Goal: Task Accomplishment & Management: Manage account settings

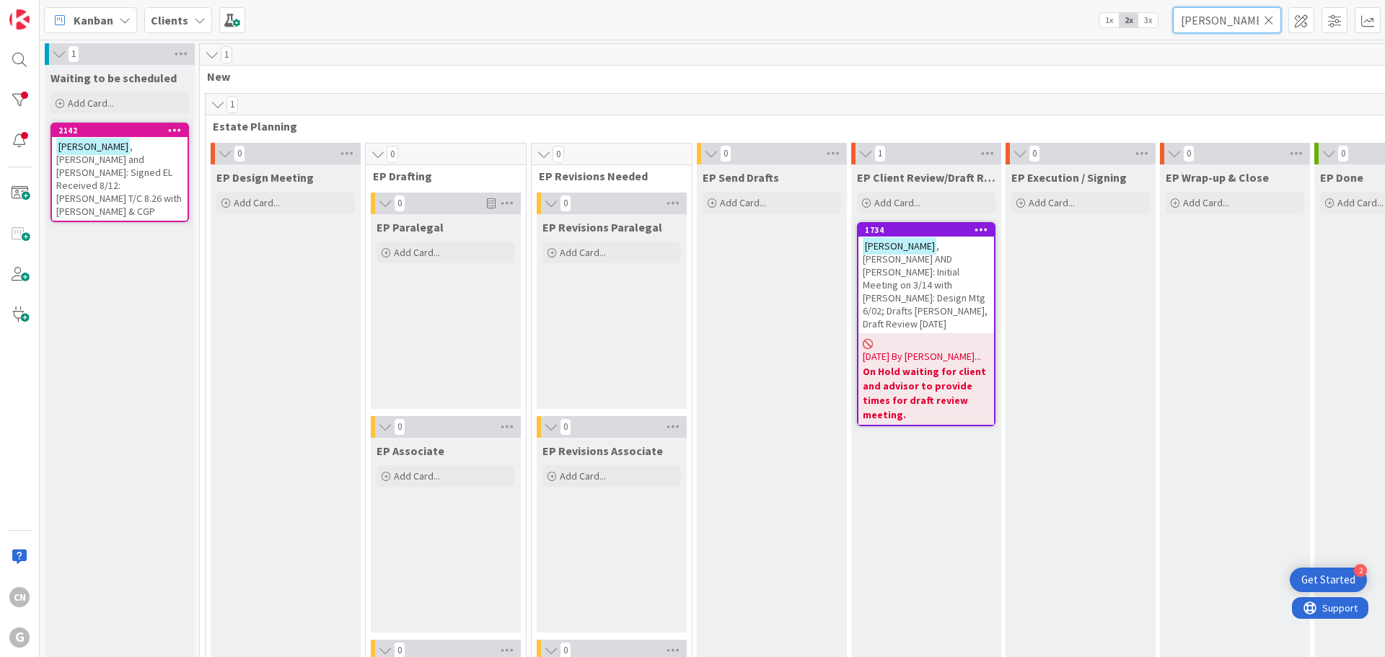
drag, startPoint x: 1219, startPoint y: 18, endPoint x: 1152, endPoint y: 22, distance: 66.5
click at [1152, 22] on div "Kanban Clients 1x 2x 3x [PERSON_NAME]" at bounding box center [713, 20] width 1346 height 40
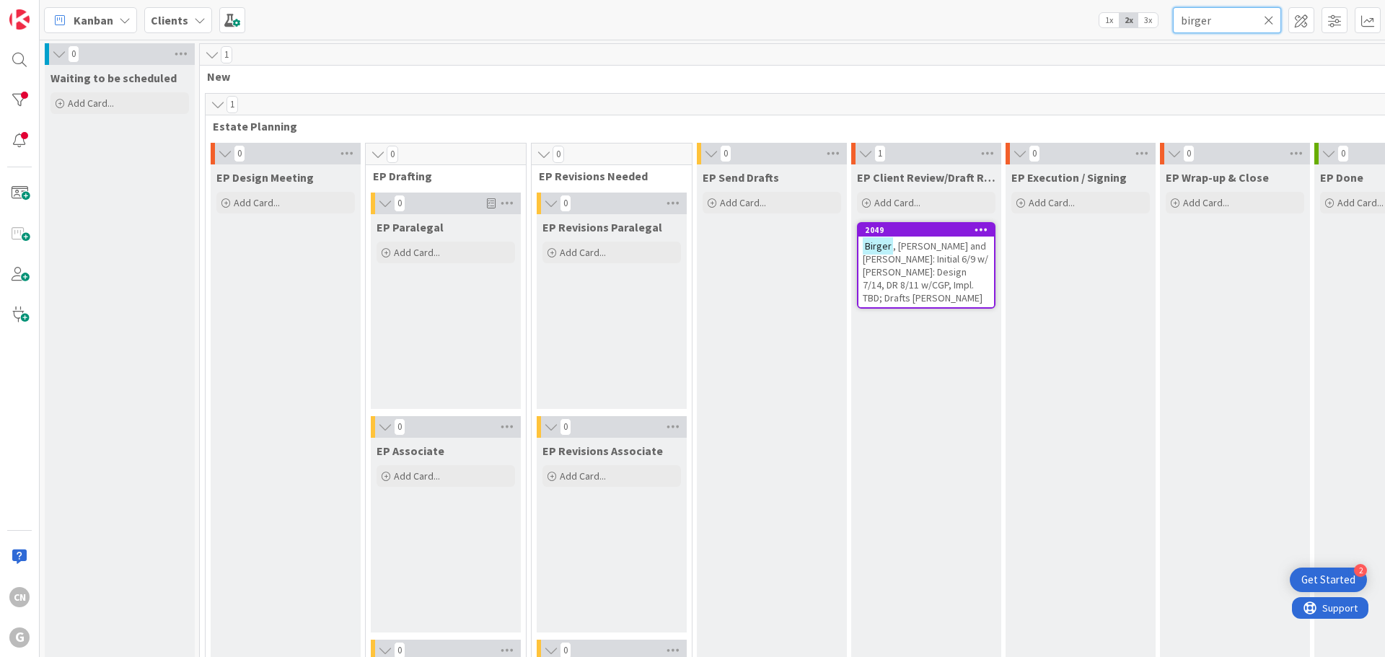
type input "birger"
click at [934, 266] on span ", [PERSON_NAME] and [PERSON_NAME]: Initial 6/9 w/ [PERSON_NAME]: Design 7/14, D…" at bounding box center [926, 272] width 126 height 65
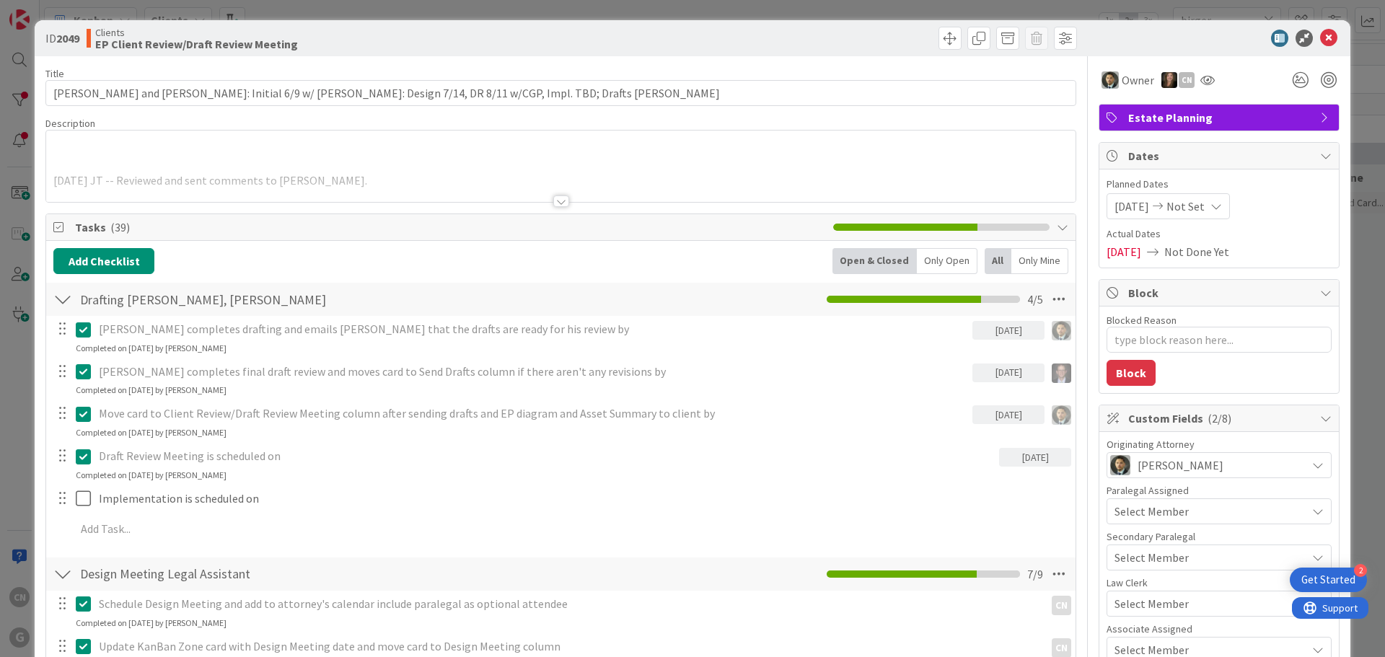
type textarea "x"
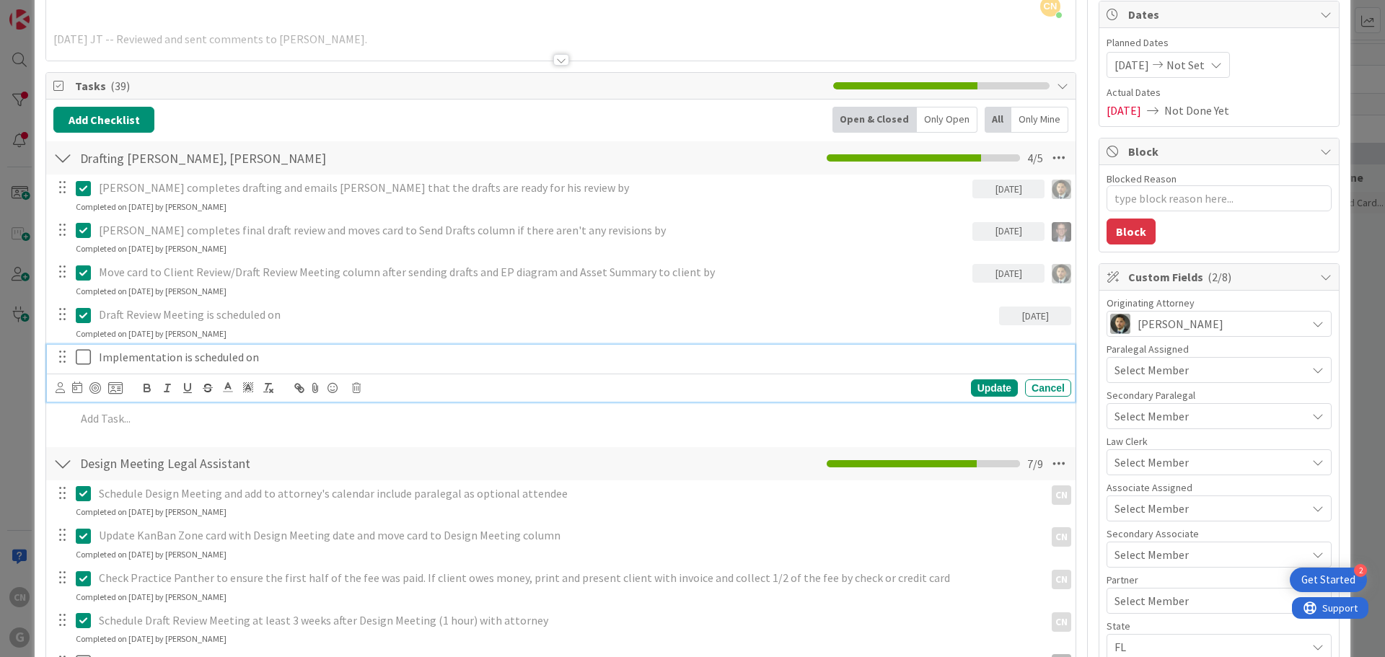
click at [307, 359] on p "Implementation is scheduled on" at bounding box center [582, 357] width 967 height 17
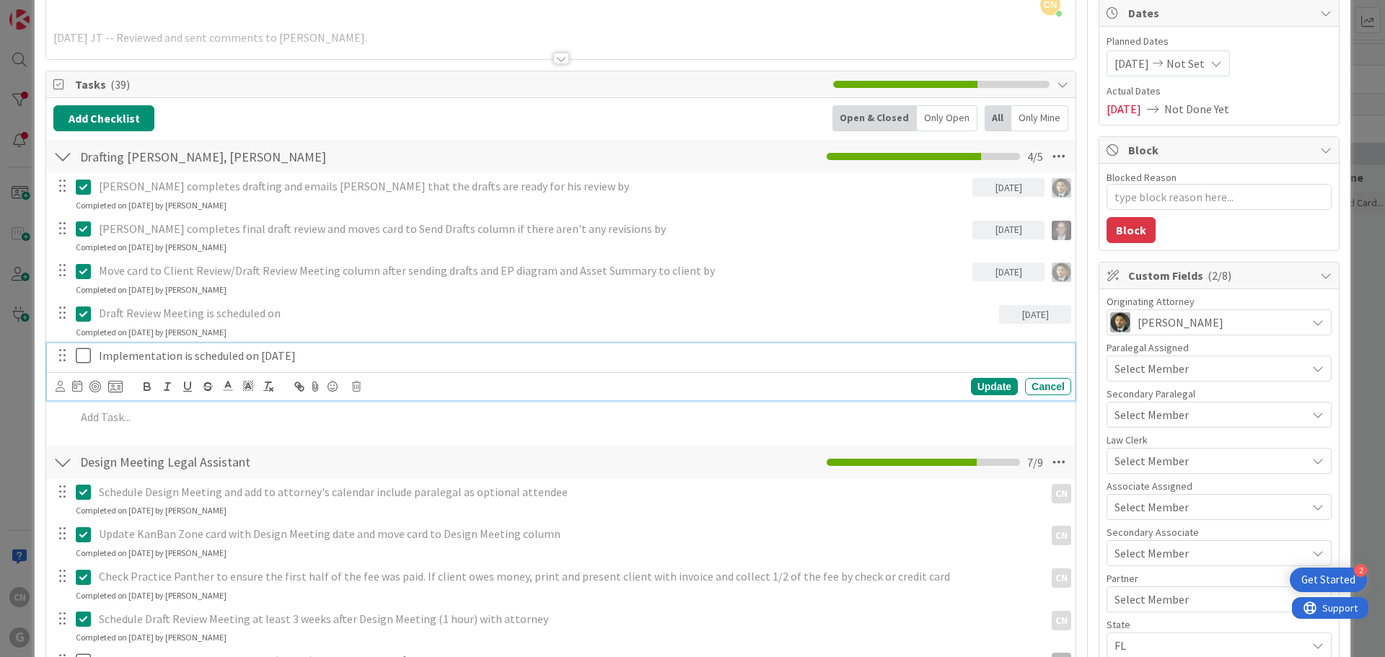
click at [82, 357] on icon at bounding box center [87, 355] width 22 height 17
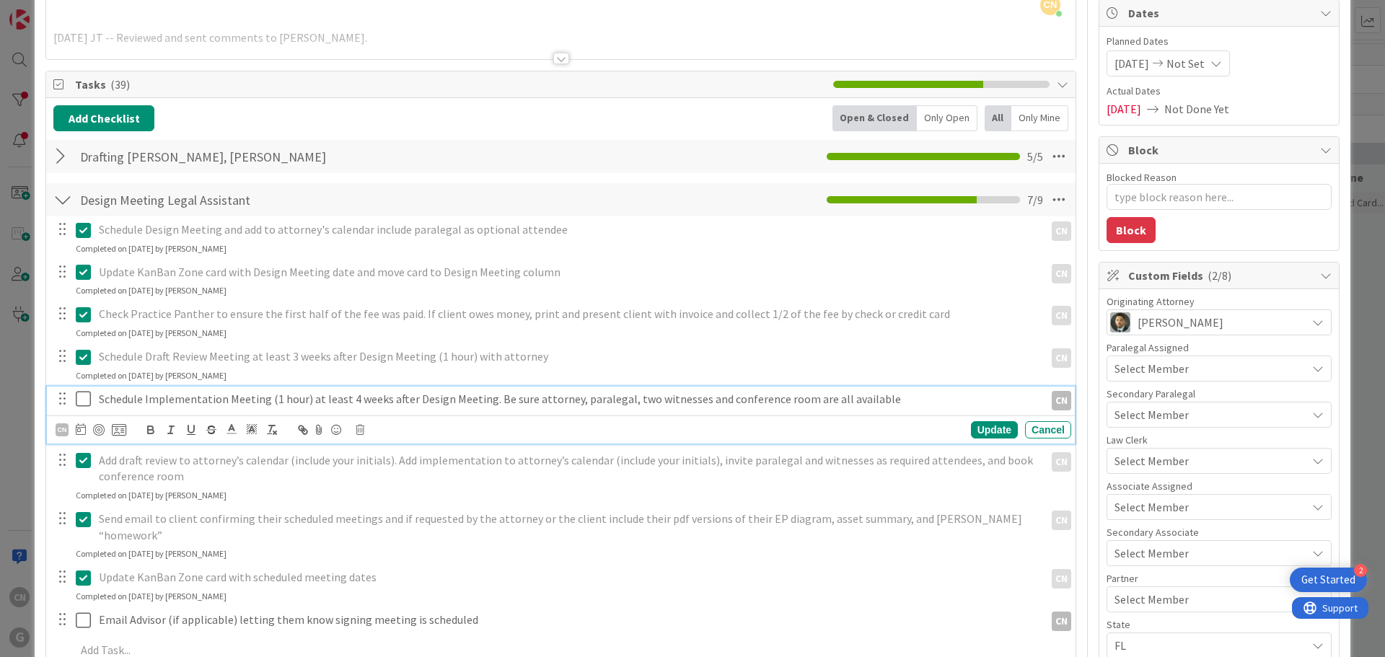
click at [84, 398] on icon at bounding box center [87, 398] width 22 height 17
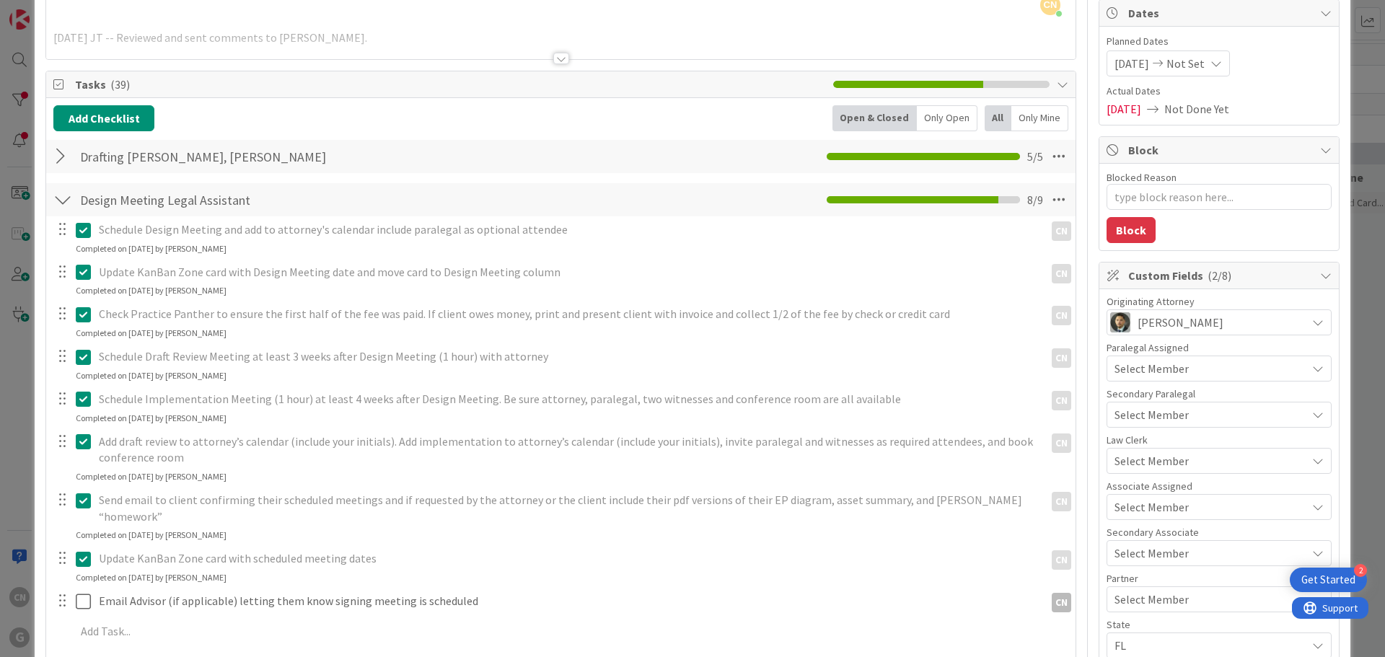
type textarea "x"
click at [64, 201] on div at bounding box center [62, 200] width 19 height 26
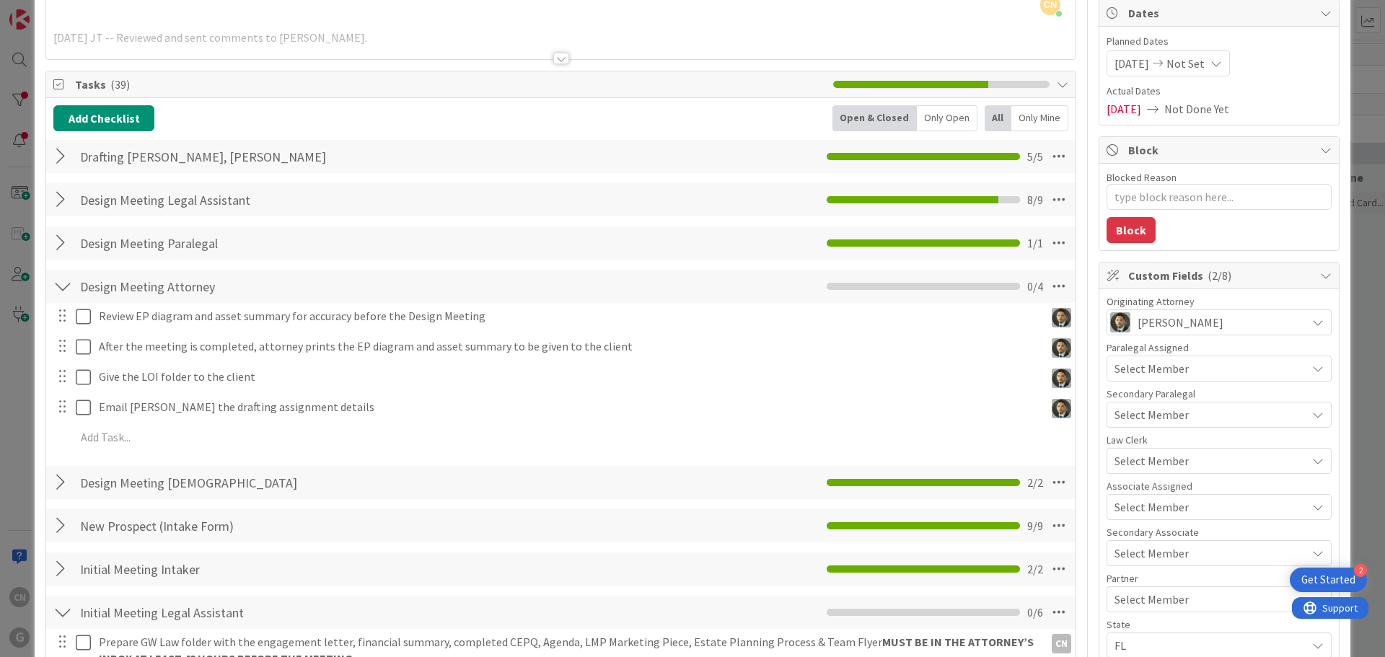
click at [61, 158] on div at bounding box center [62, 157] width 19 height 26
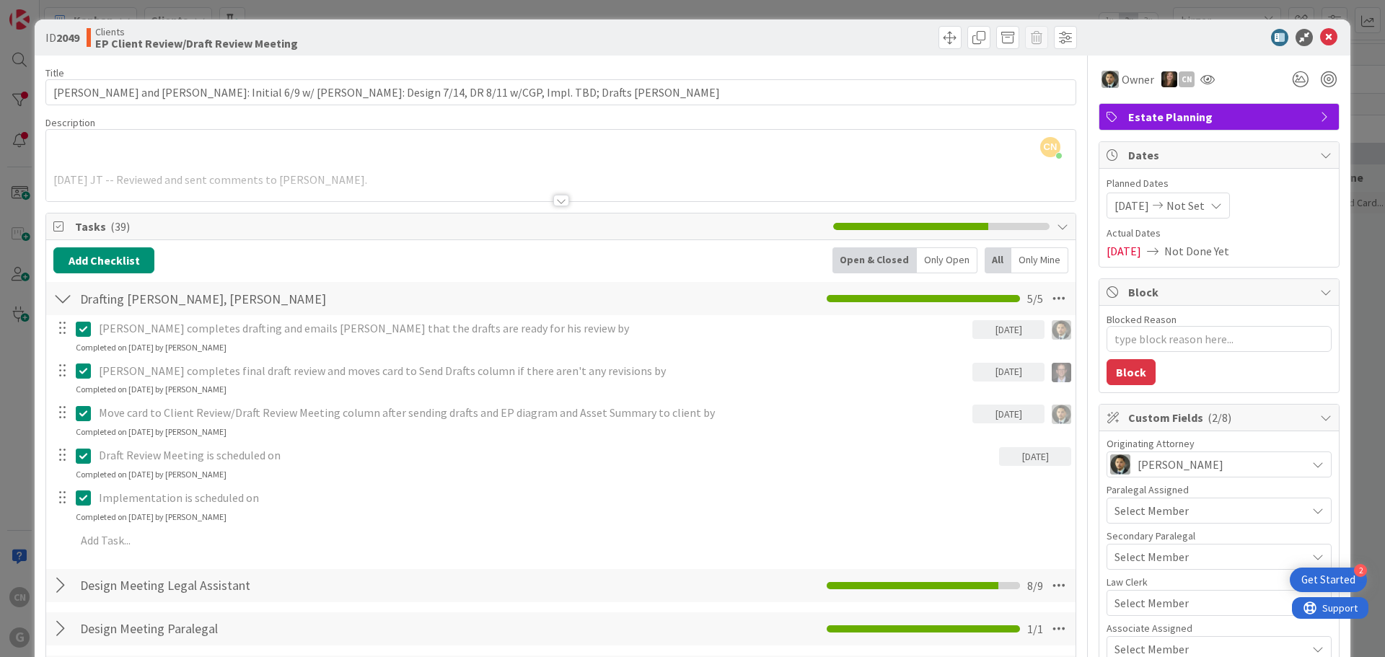
scroll to position [0, 0]
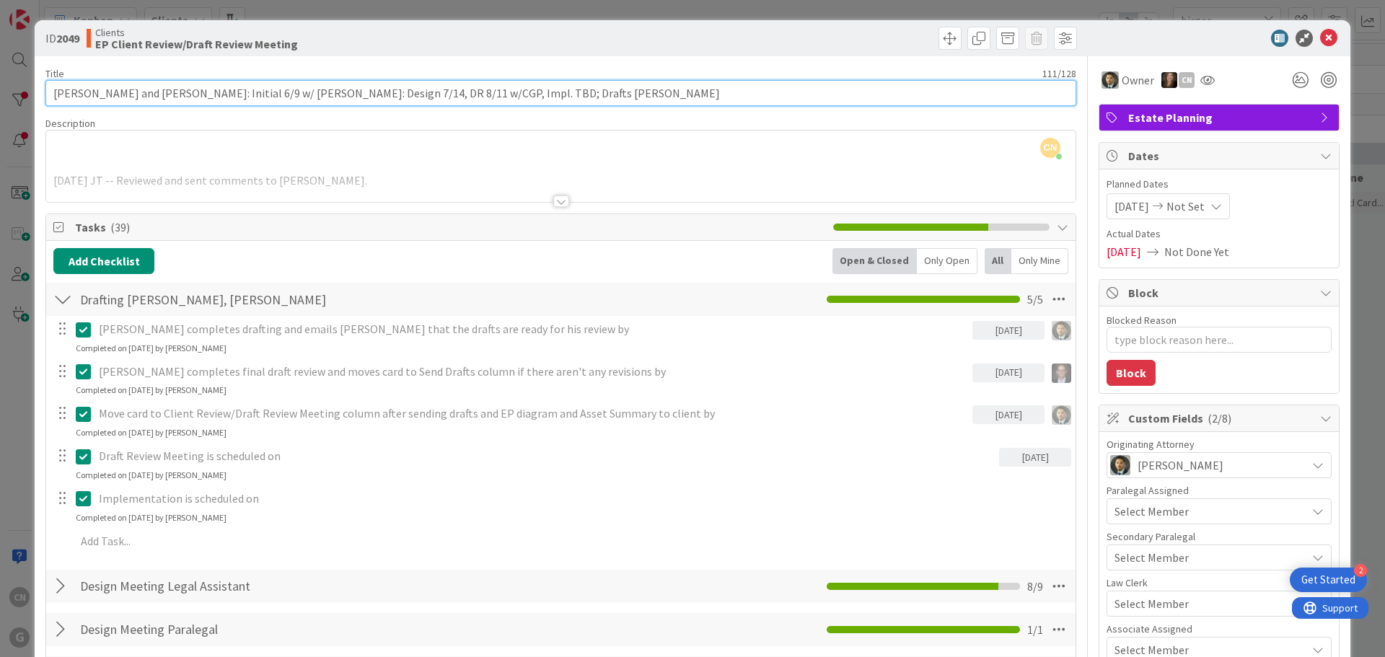
drag, startPoint x: 466, startPoint y: 94, endPoint x: 483, endPoint y: 95, distance: 17.4
click at [483, 95] on input "[PERSON_NAME] and [PERSON_NAME]: Initial 6/9 w/ [PERSON_NAME]: Design 7/14, DR …" at bounding box center [560, 93] width 1031 height 26
type input "[PERSON_NAME] and [PERSON_NAME]: Initial 6/9 w/ [PERSON_NAME]: Design 7/14, DR …"
type textarea "x"
type input "[PERSON_NAME] and [PERSON_NAME]: Initial 6/9 w/ [PERSON_NAME]: Design 7/14, DR …"
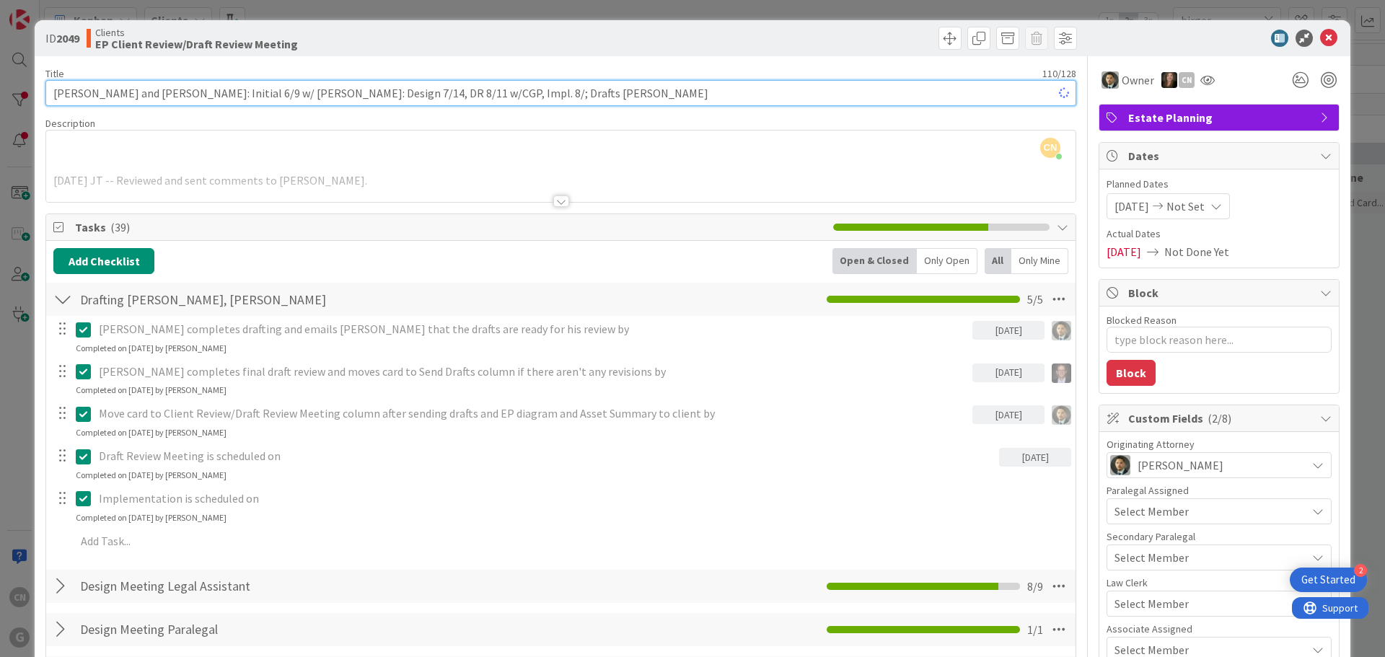
type textarea "x"
type input "[PERSON_NAME] and [PERSON_NAME]: Initial 6/9 w/ [PERSON_NAME]: Design 7/14, DR …"
type textarea "x"
type input "[PERSON_NAME] and [PERSON_NAME]: Initial 6/9 w/ [PERSON_NAME]: Design 7/14, DR …"
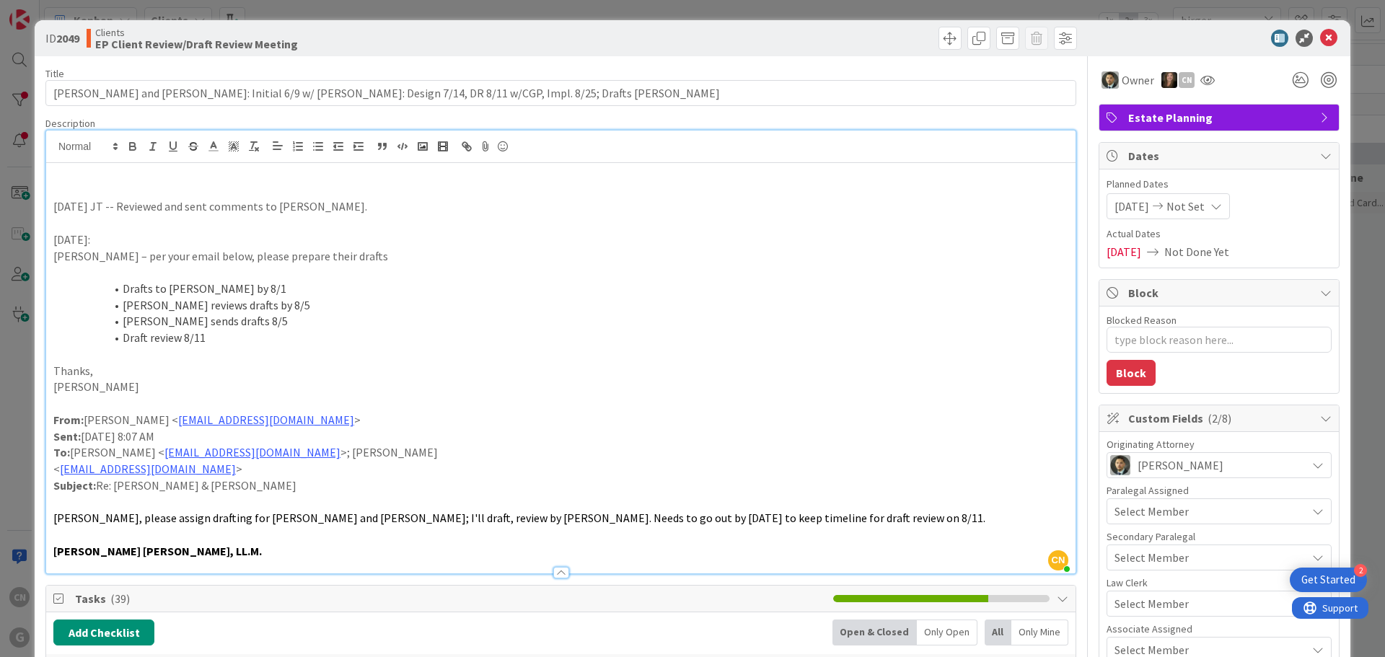
click at [493, 159] on div "CN [PERSON_NAME] just joined [DATE] JT -- Reviewed and sent comments to [PERSON…" at bounding box center [561, 352] width 1030 height 443
click at [1321, 40] on icon at bounding box center [1329, 38] width 17 height 17
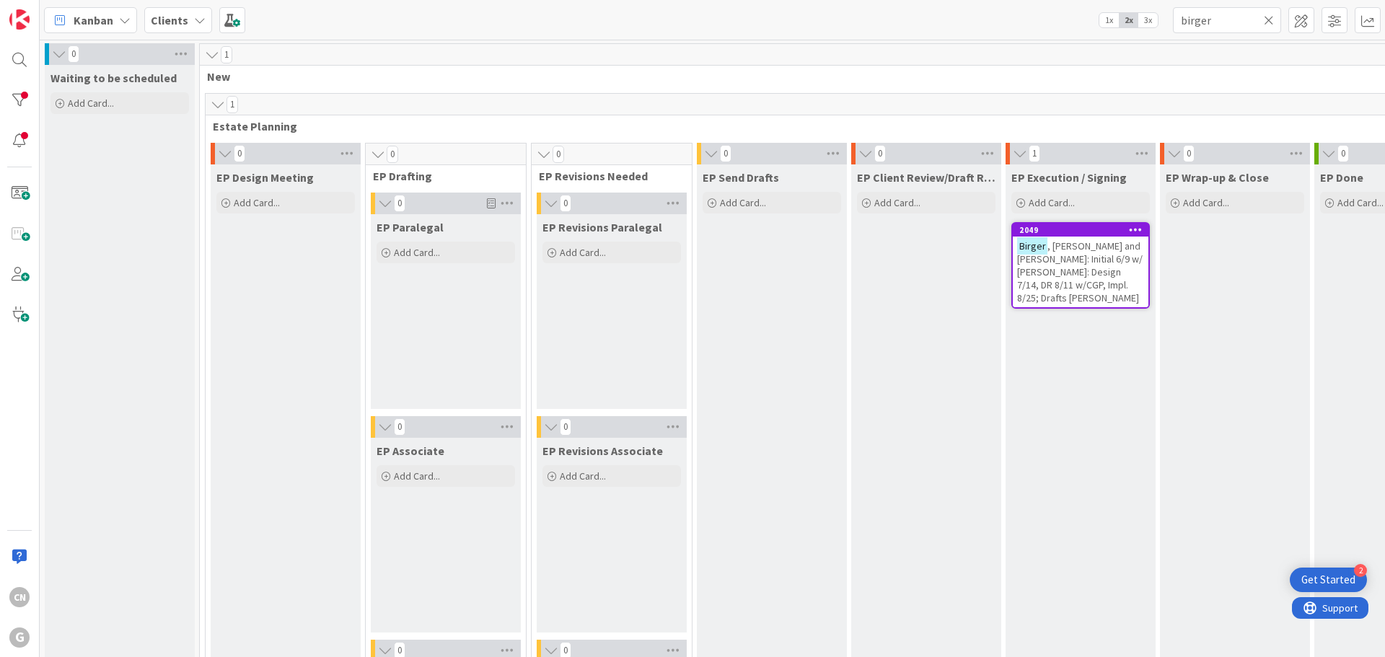
click at [1054, 265] on span ", [PERSON_NAME] and [PERSON_NAME]: Initial 6/9 w/ [PERSON_NAME]: Design 7/14, D…" at bounding box center [1080, 272] width 126 height 65
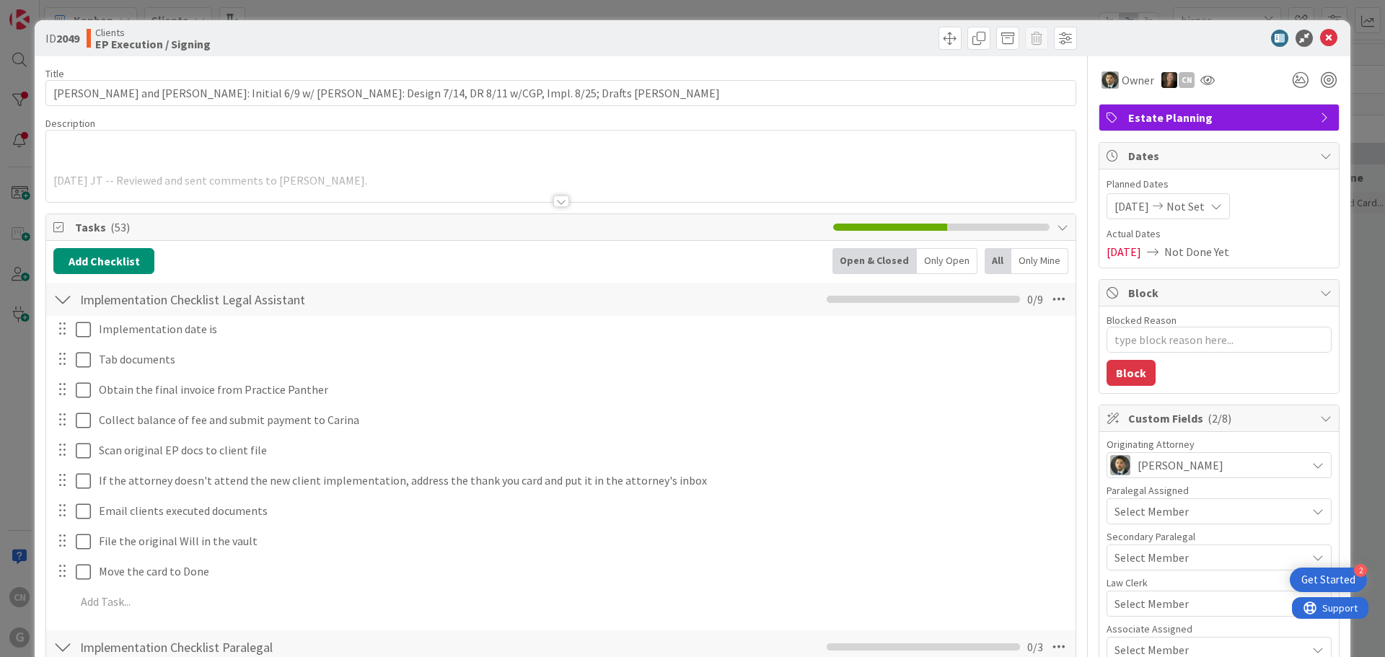
type textarea "x"
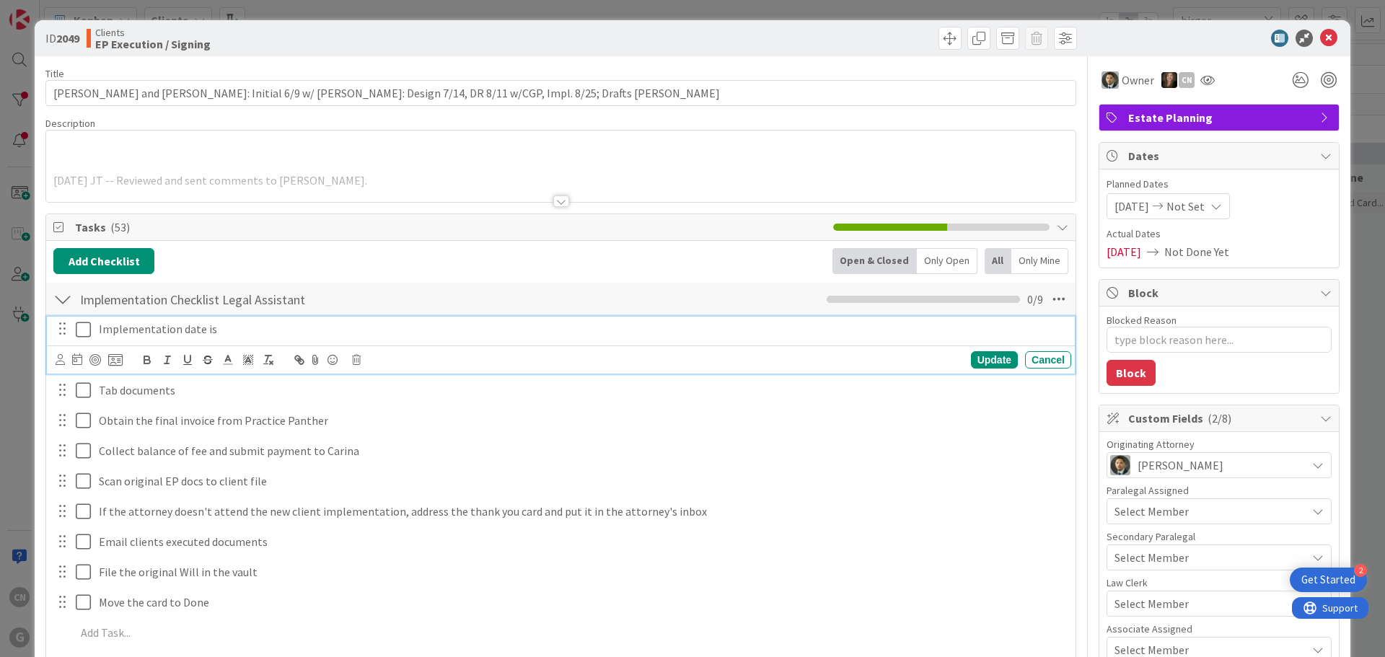
click at [246, 333] on p "Implementation date is" at bounding box center [582, 329] width 967 height 17
click at [977, 356] on div "Update" at bounding box center [994, 359] width 47 height 17
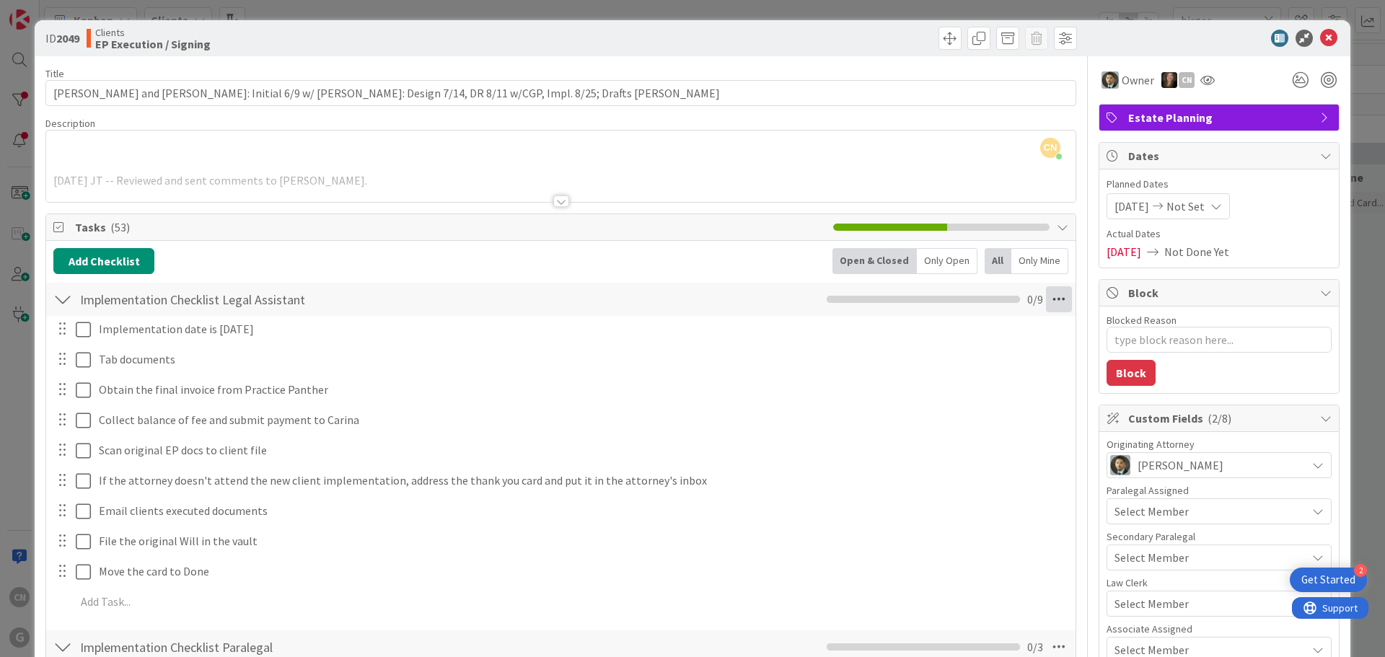
click at [1046, 298] on icon at bounding box center [1059, 299] width 26 height 26
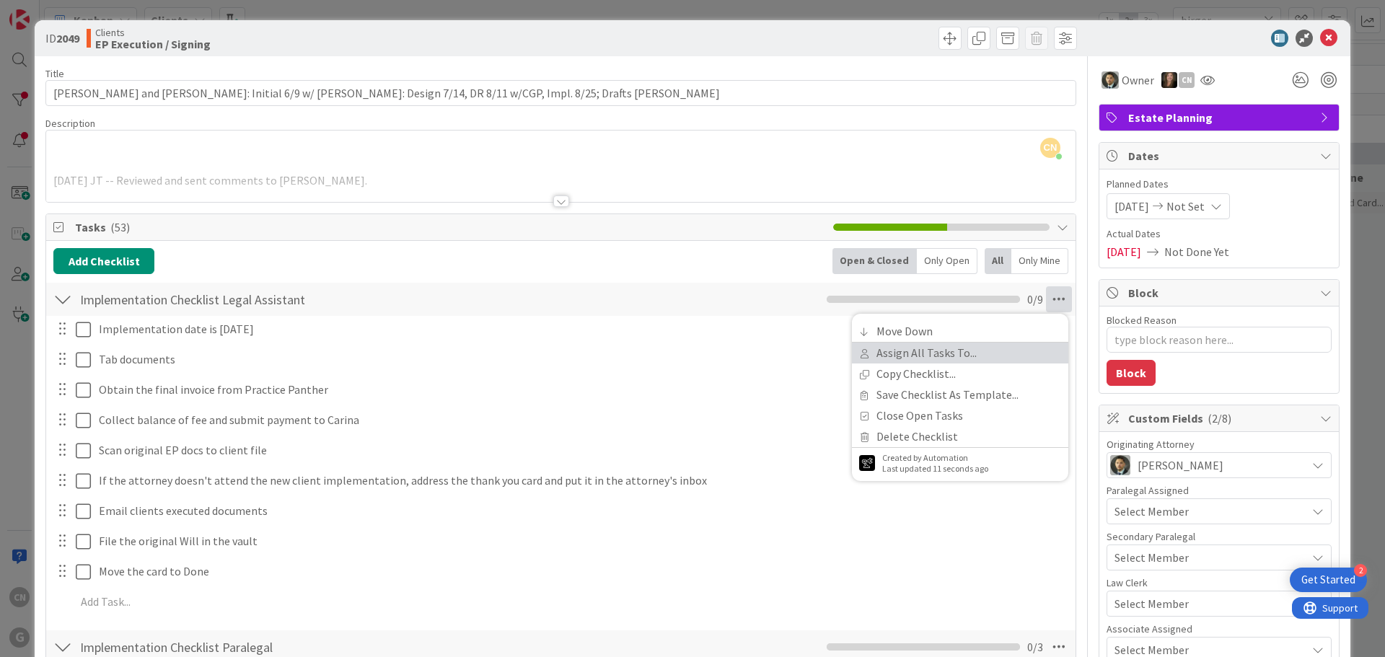
click at [919, 362] on link "Assign All Tasks To..." at bounding box center [960, 353] width 216 height 21
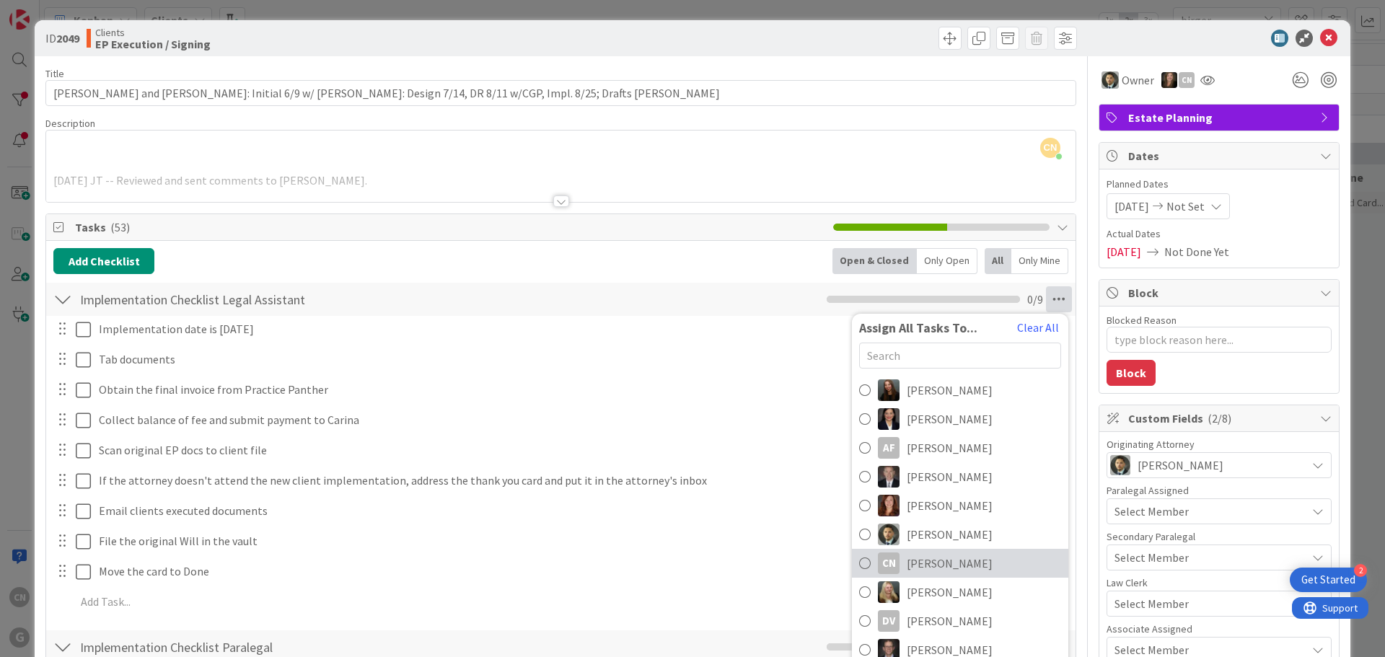
click at [929, 558] on span "[PERSON_NAME]" at bounding box center [950, 563] width 86 height 17
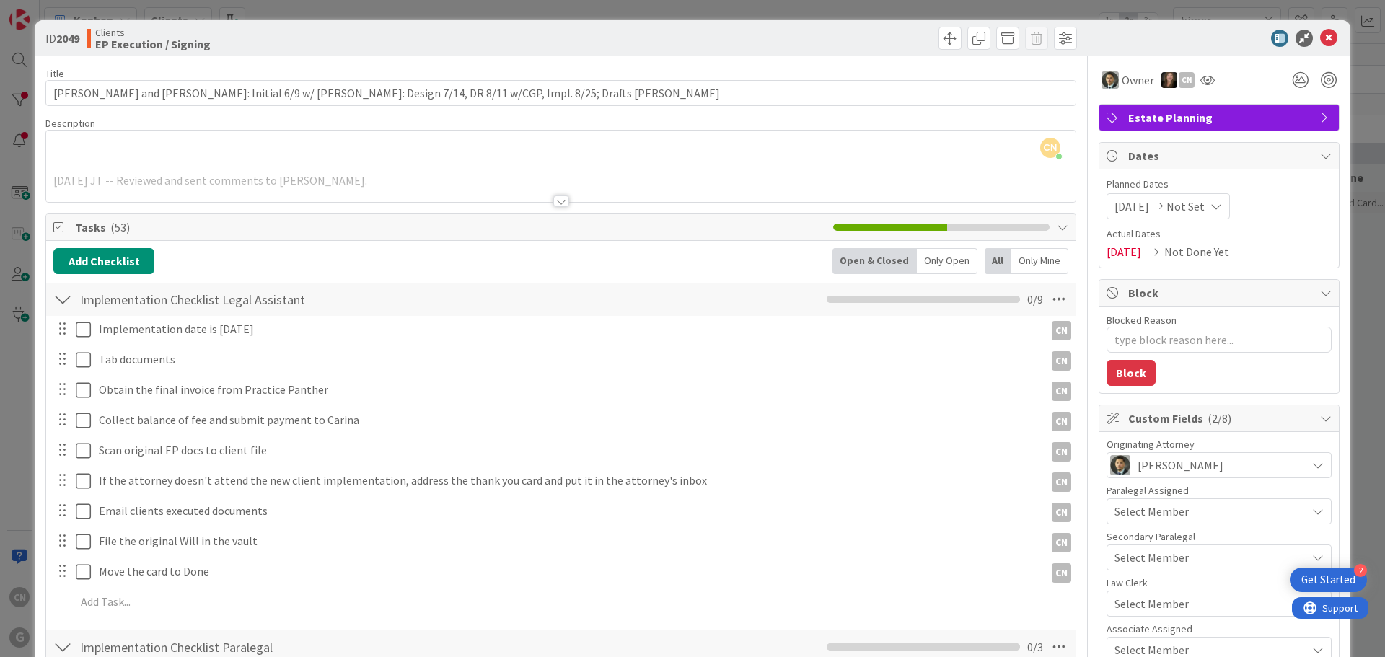
click at [75, 333] on div at bounding box center [73, 329] width 40 height 25
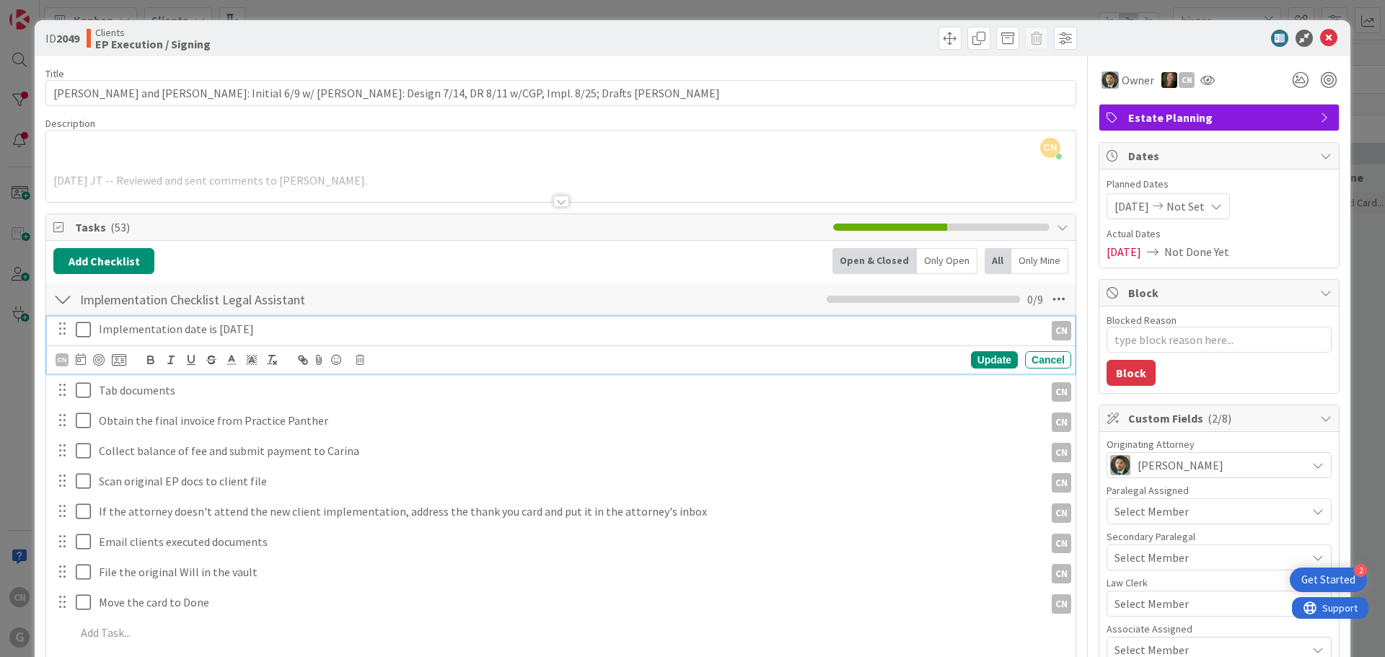
click at [82, 328] on icon at bounding box center [87, 329] width 22 height 17
type textarea "x"
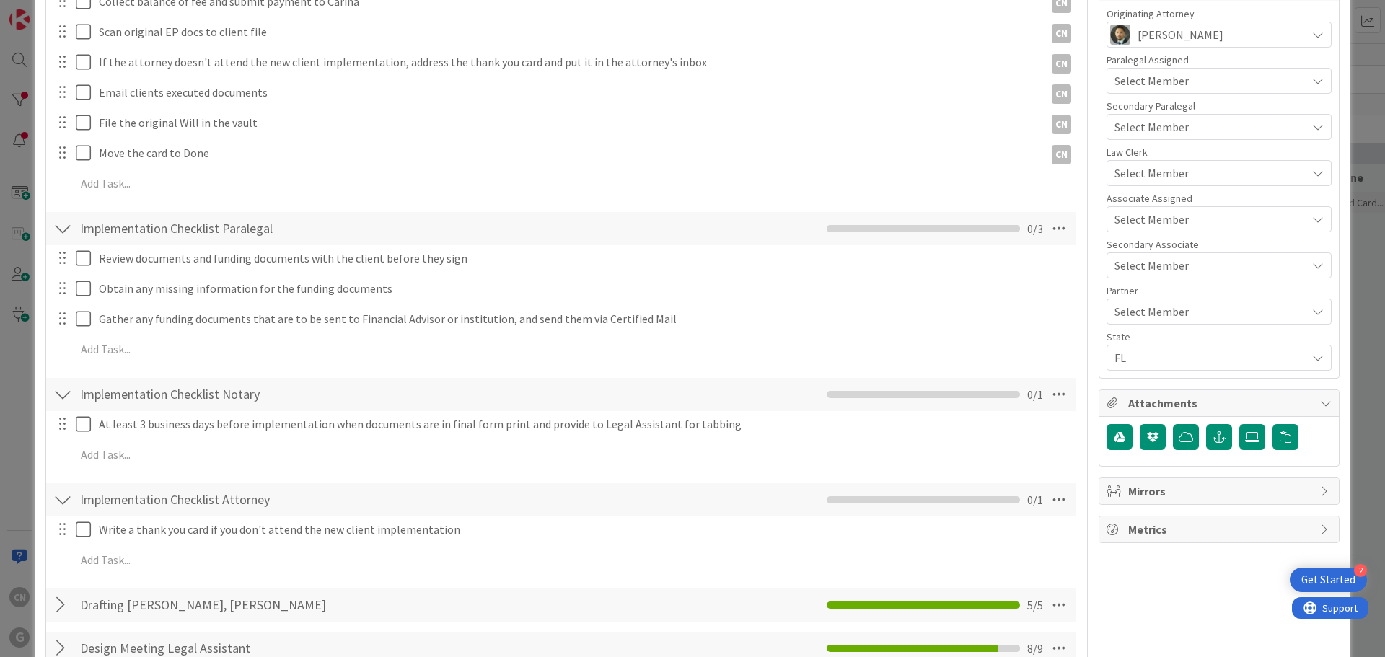
scroll to position [432, 0]
click at [1047, 231] on icon at bounding box center [1059, 228] width 26 height 26
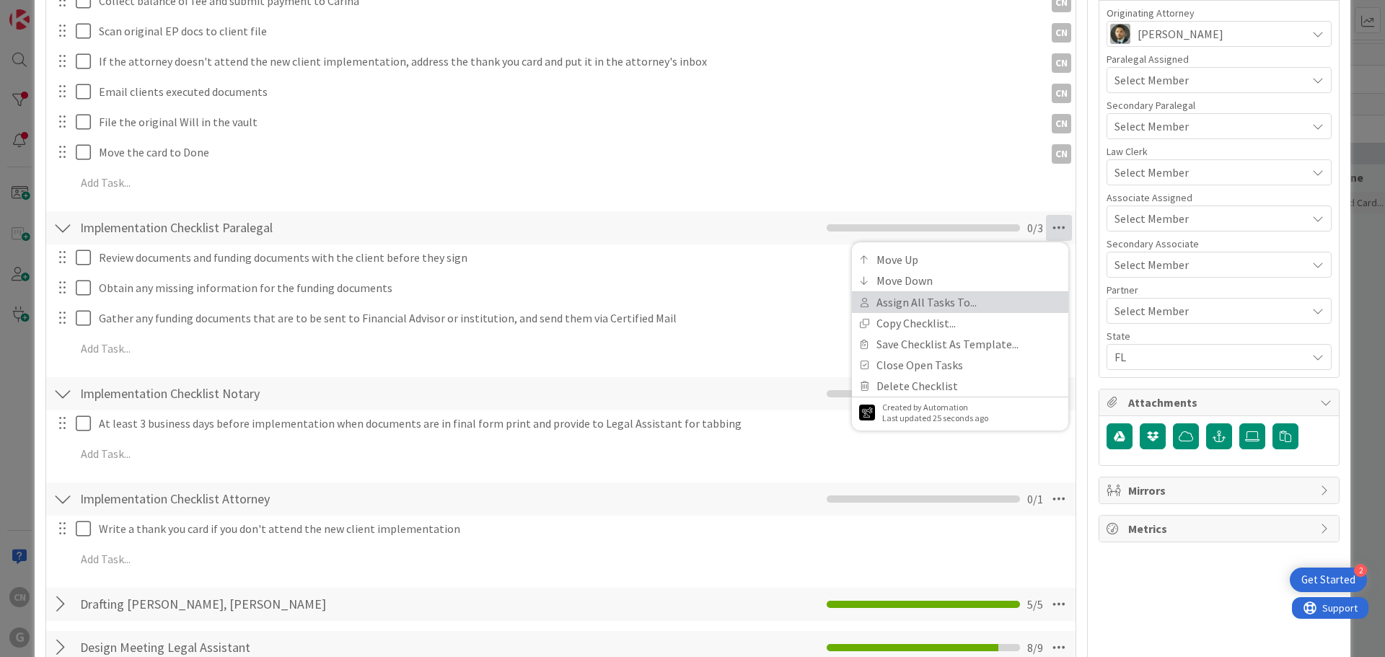
click at [922, 307] on link "Assign All Tasks To..." at bounding box center [960, 302] width 216 height 21
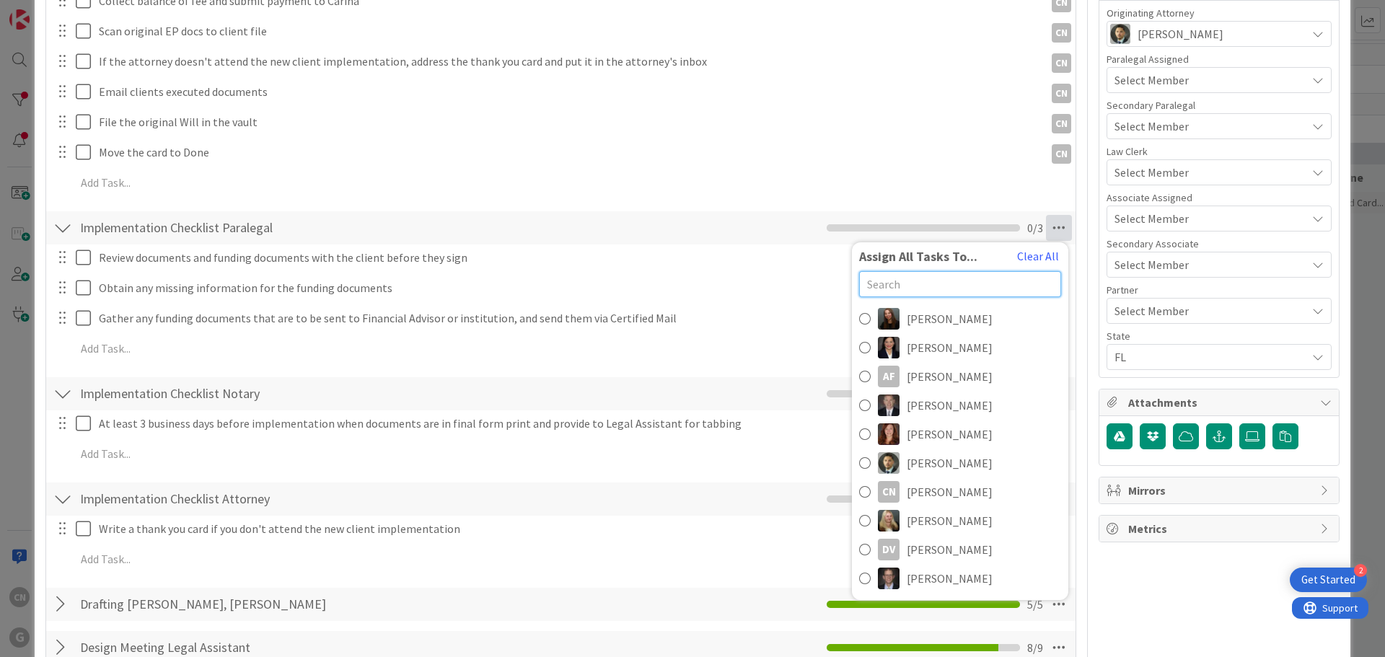
click at [912, 284] on input "text" at bounding box center [960, 284] width 202 height 26
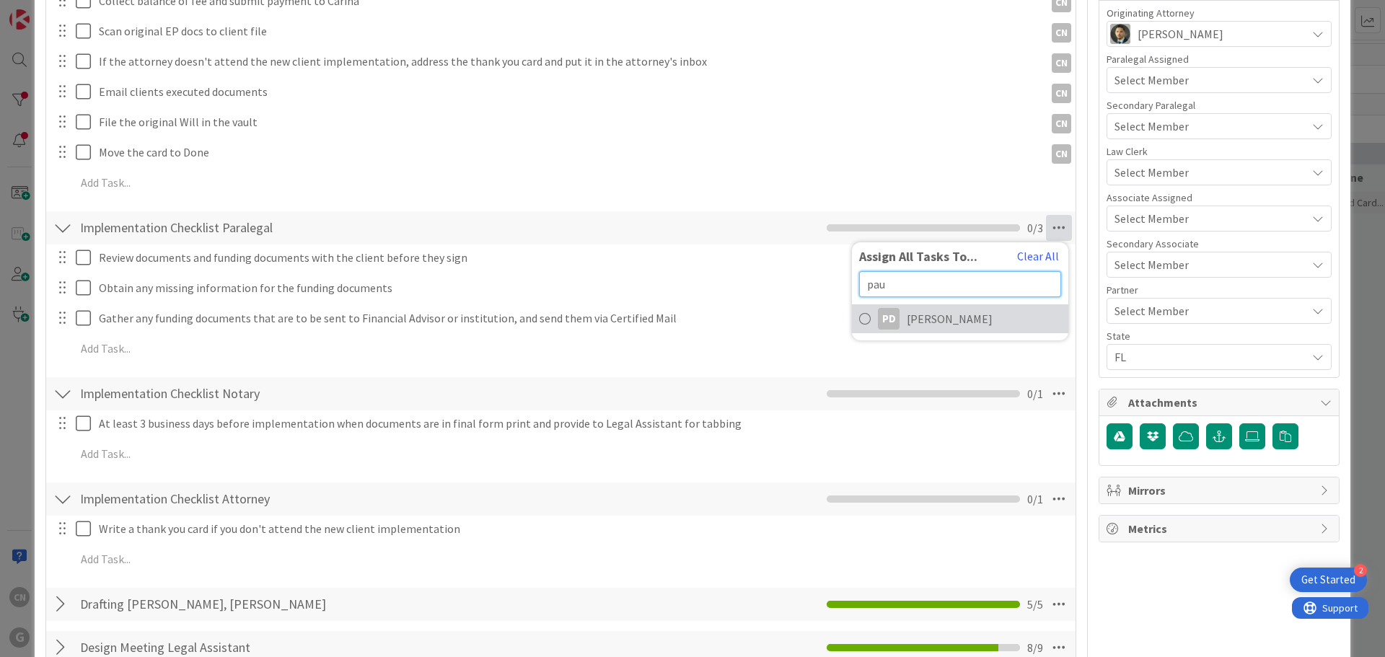
type input "pau"
click at [879, 321] on div "PD" at bounding box center [889, 319] width 22 height 22
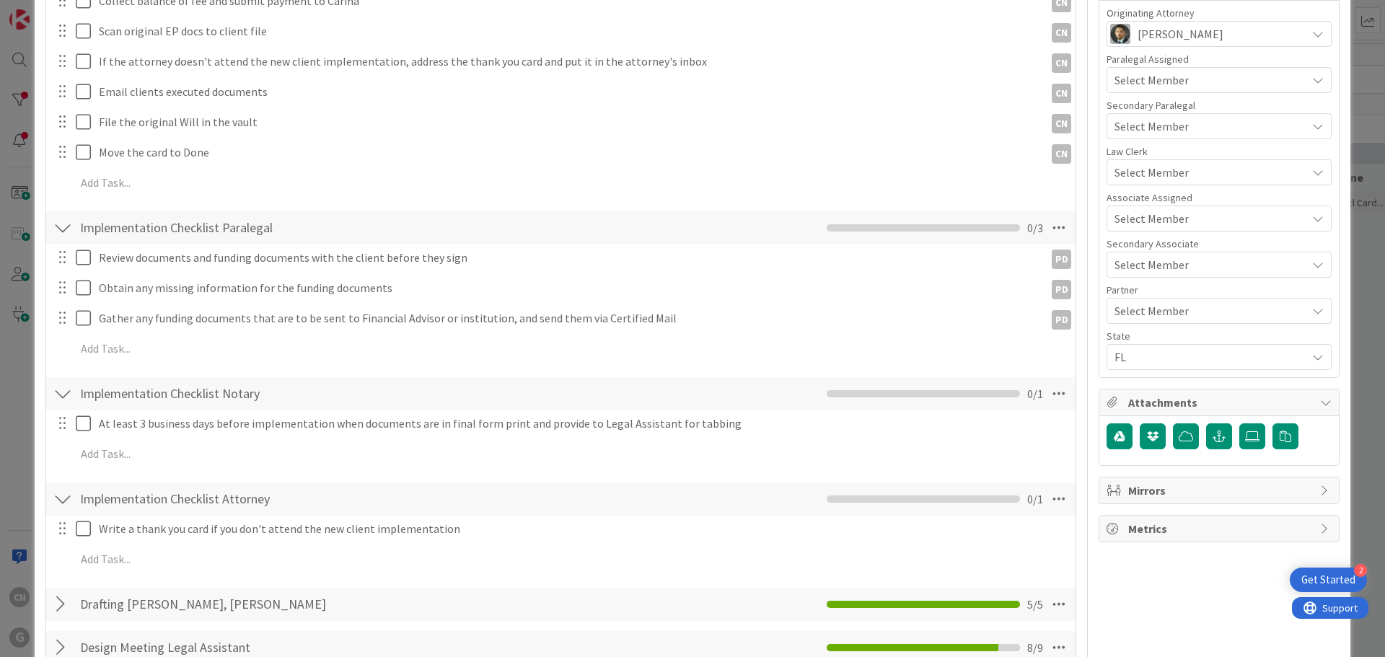
type textarea "x"
click at [1051, 394] on icon at bounding box center [1059, 394] width 26 height 26
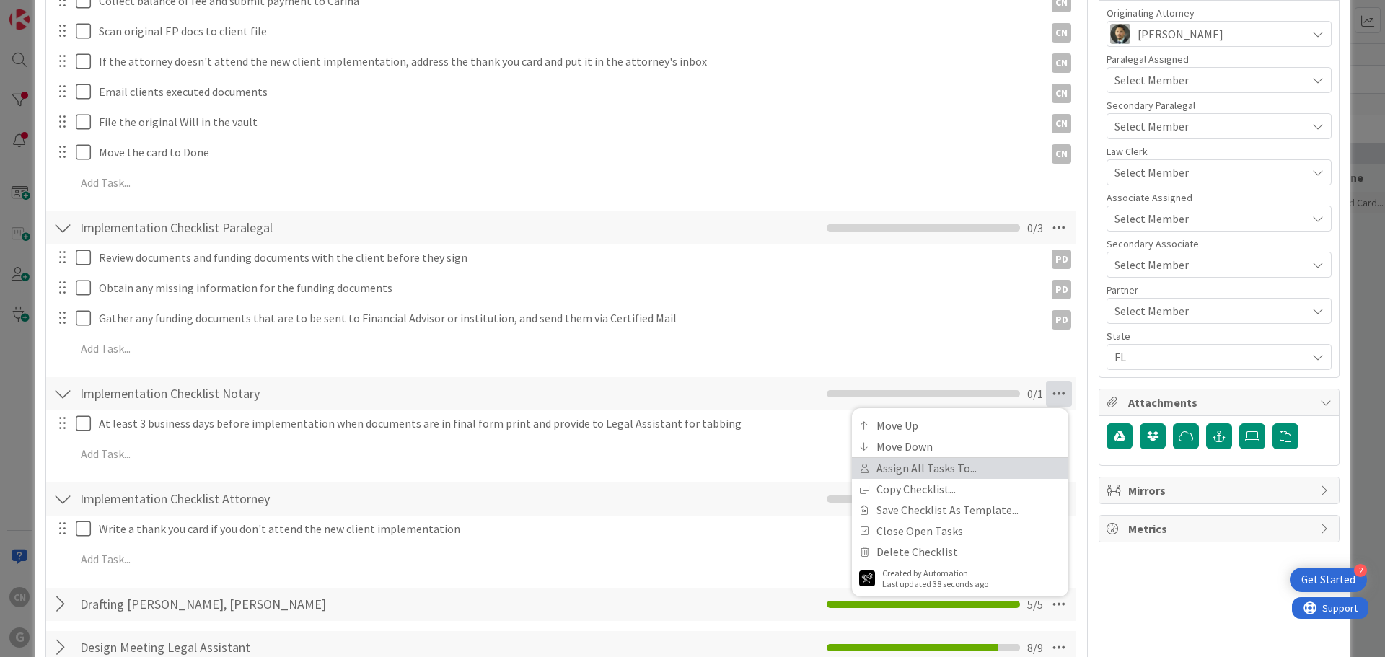
click at [931, 470] on link "Assign All Tasks To..." at bounding box center [960, 468] width 216 height 21
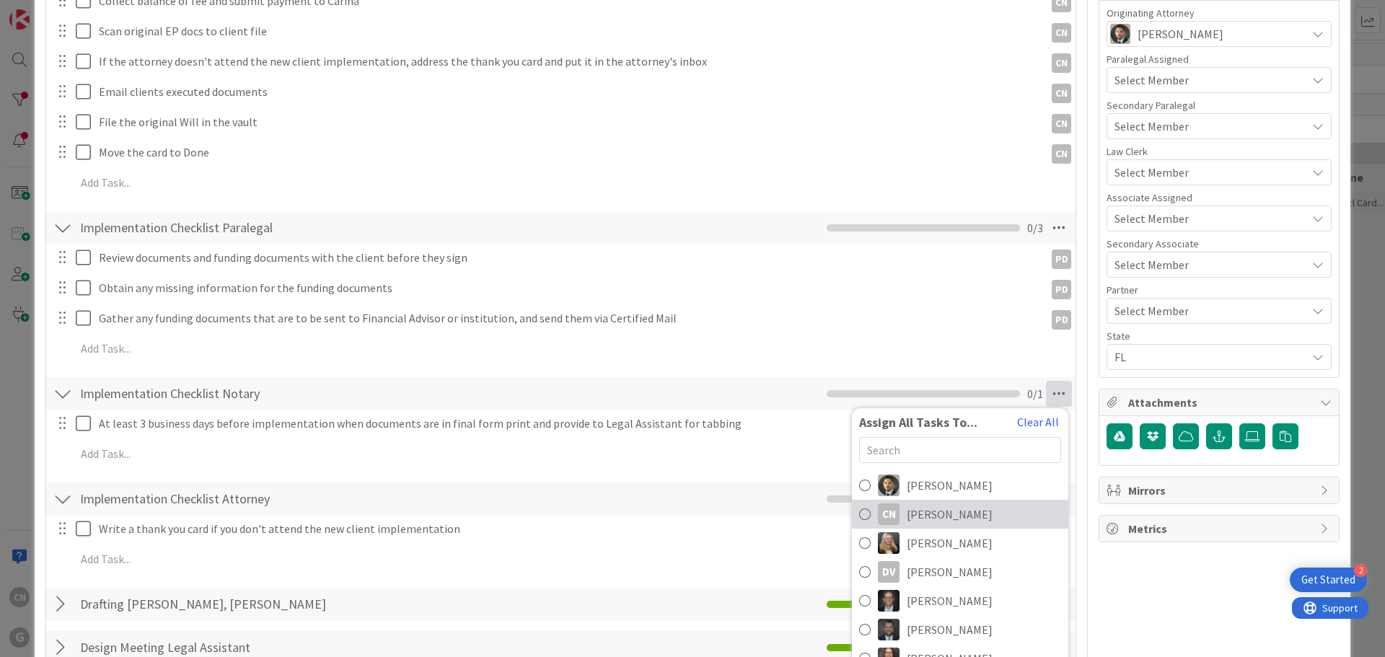
scroll to position [144, 0]
click at [924, 519] on span "[PERSON_NAME]" at bounding box center [950, 513] width 86 height 17
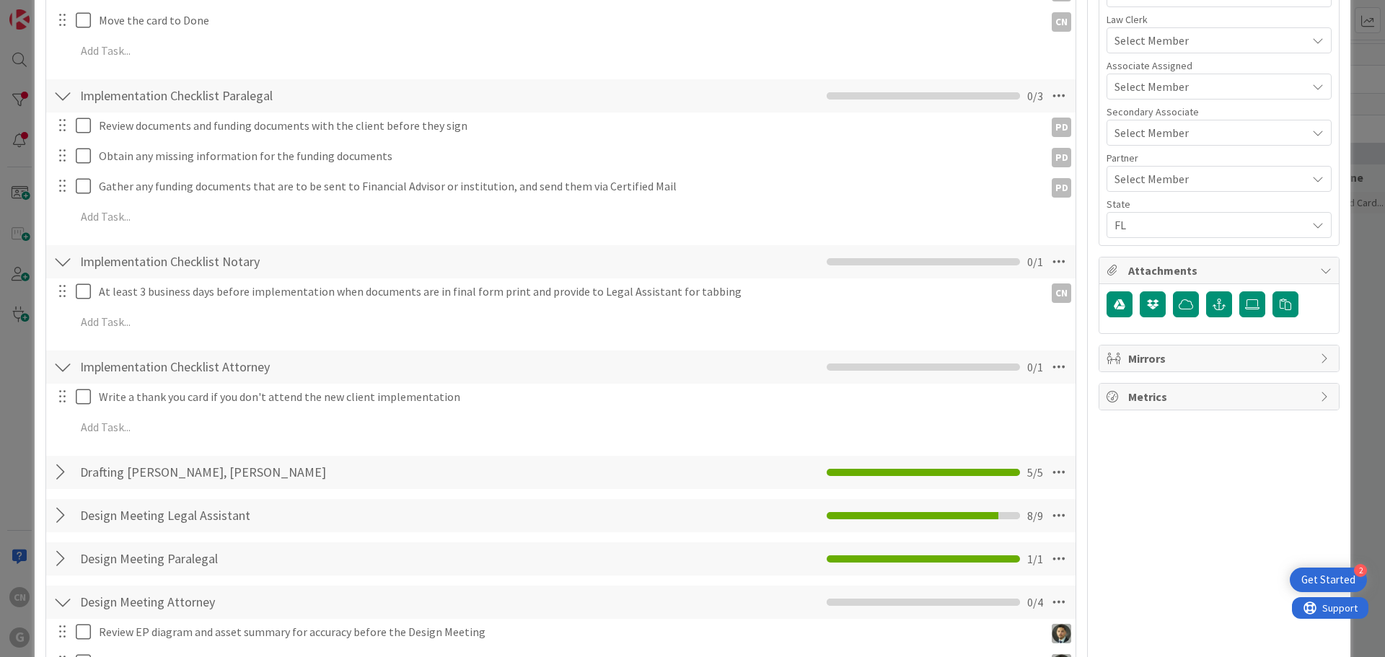
scroll to position [564, 0]
click at [1046, 367] on icon at bounding box center [1059, 367] width 26 height 26
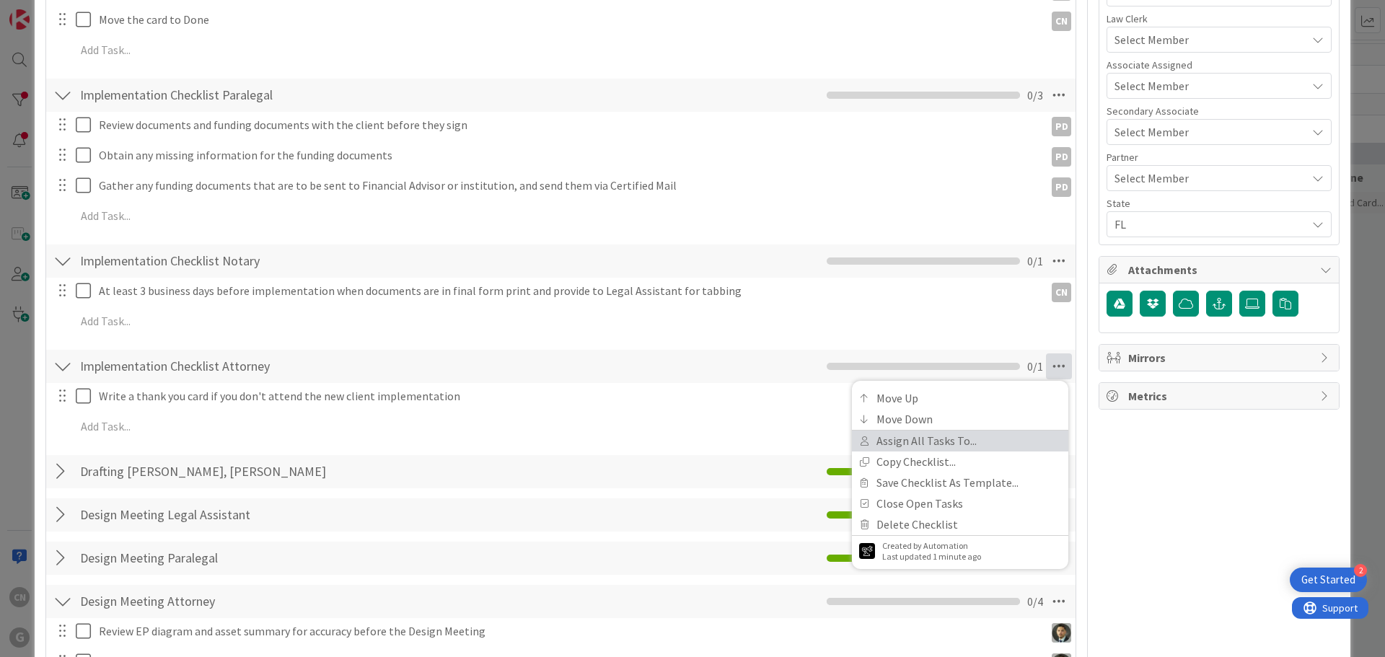
click at [919, 441] on link "Assign All Tasks To..." at bounding box center [960, 441] width 216 height 21
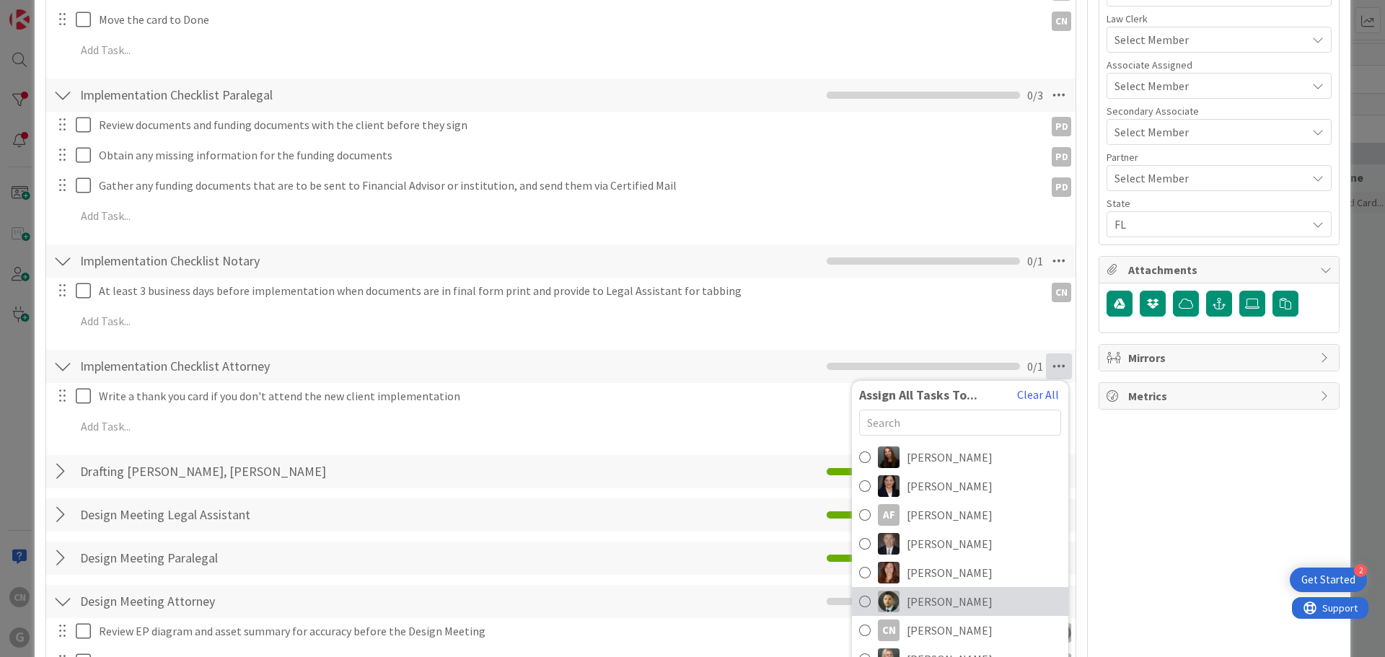
click at [923, 600] on span "[PERSON_NAME]" at bounding box center [950, 601] width 86 height 17
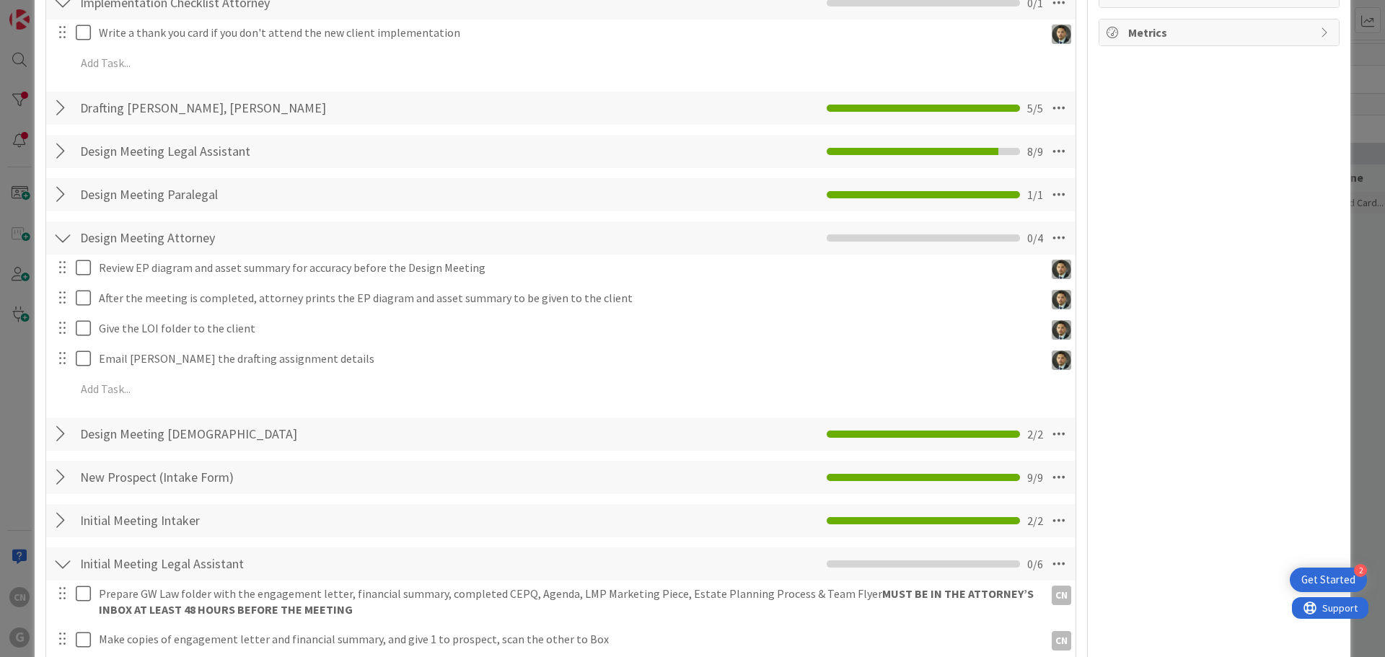
scroll to position [927, 0]
click at [66, 241] on div at bounding box center [62, 239] width 19 height 26
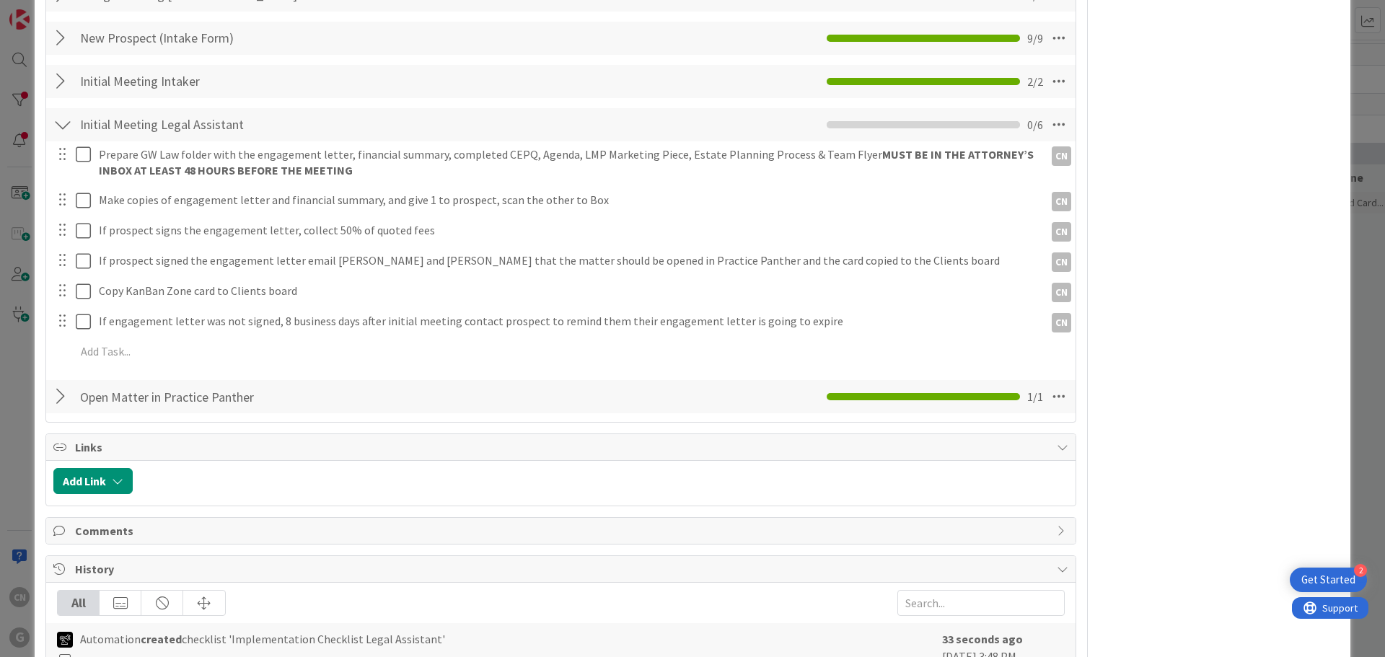
scroll to position [1215, 0]
click at [61, 129] on div at bounding box center [62, 124] width 19 height 26
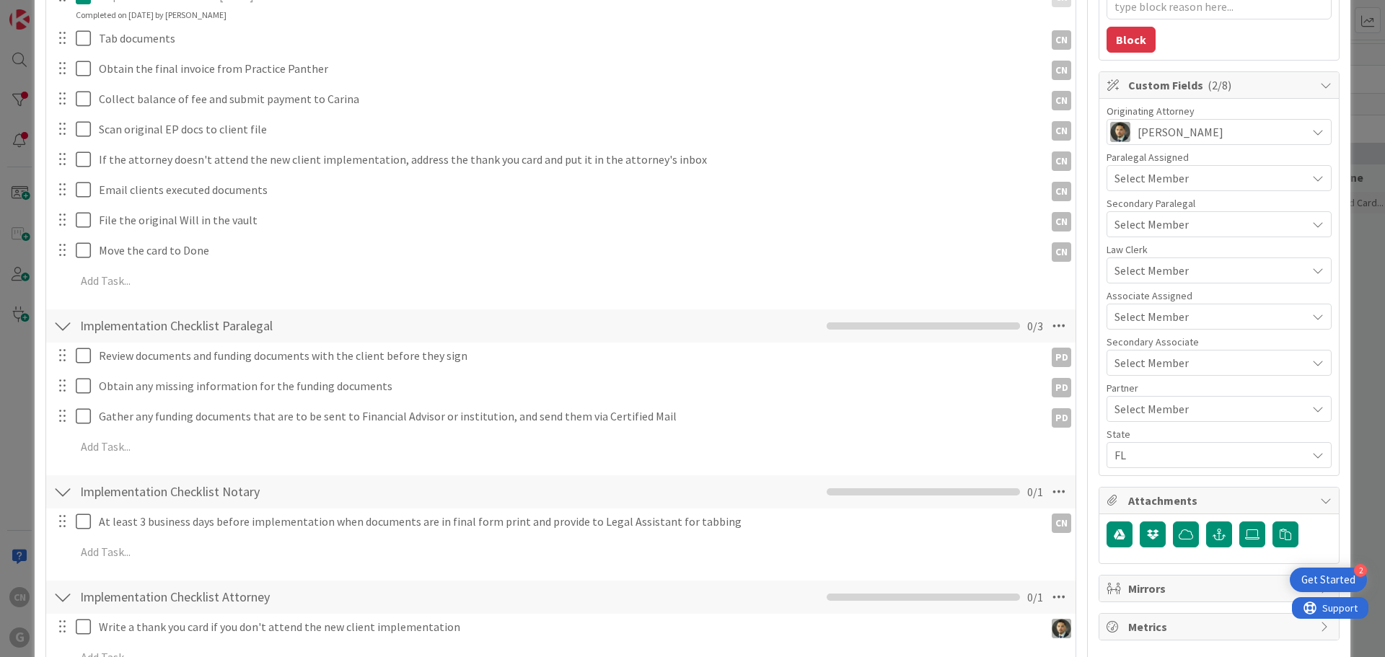
scroll to position [0, 0]
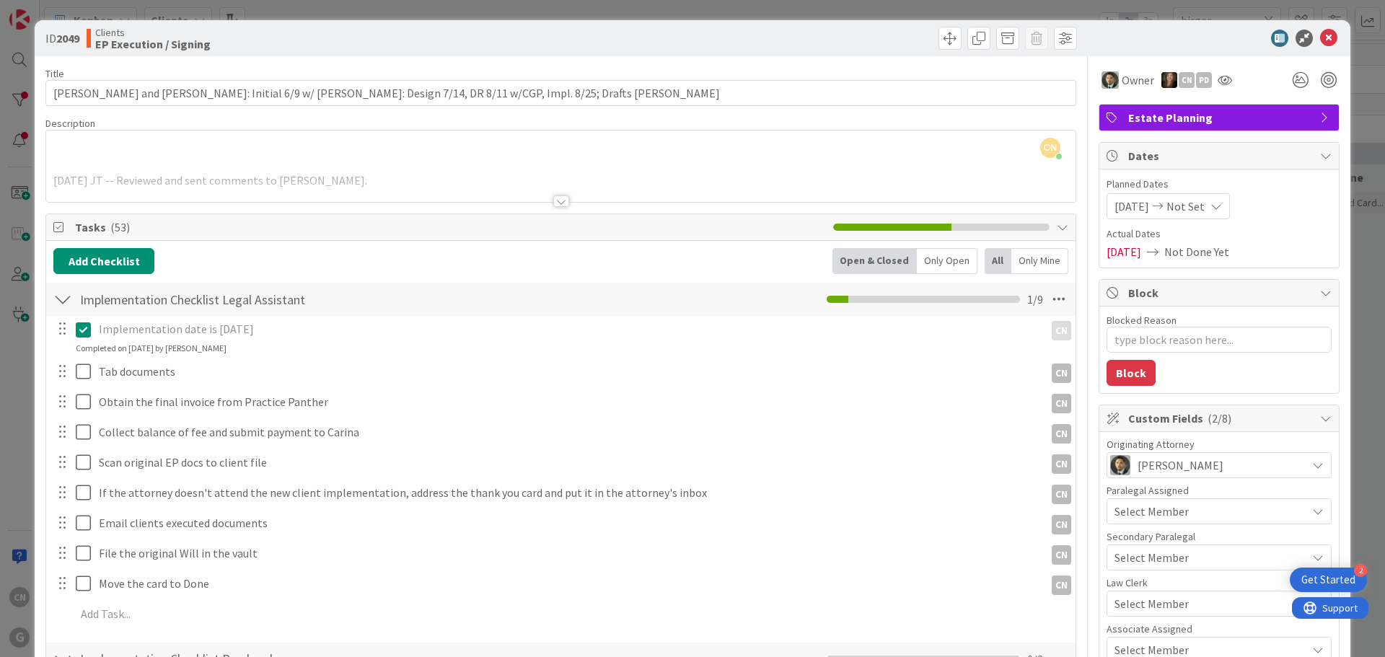
click at [555, 203] on div at bounding box center [561, 202] width 16 height 12
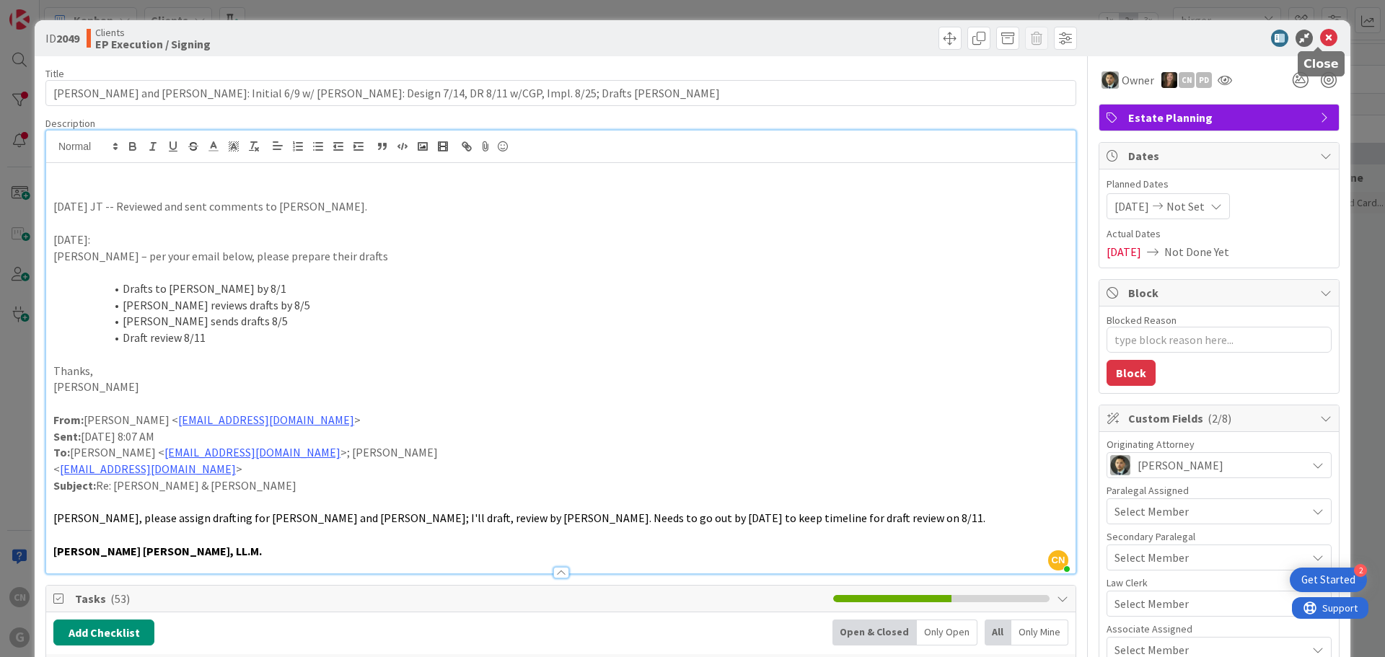
click at [1321, 37] on icon at bounding box center [1329, 38] width 17 height 17
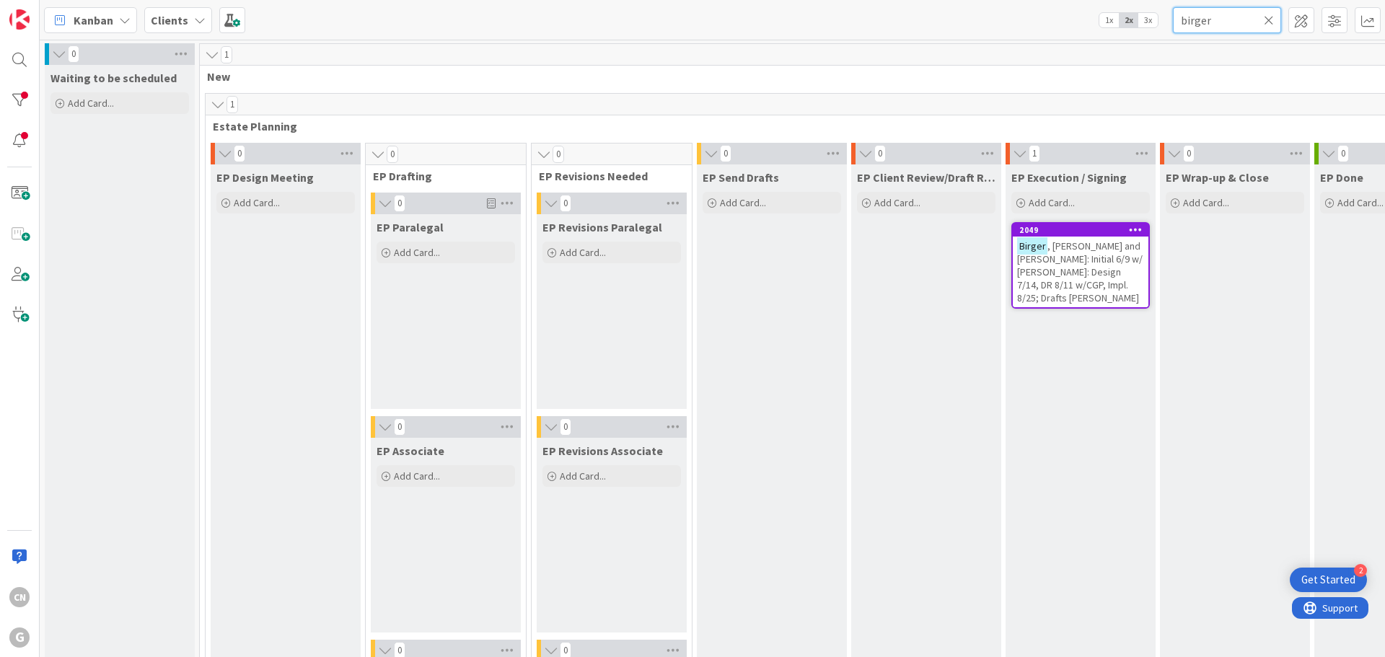
drag, startPoint x: 1213, startPoint y: 22, endPoint x: 1142, endPoint y: 29, distance: 71.1
click at [1147, 28] on div "Kanban Clients 1x 2x 3x birger" at bounding box center [713, 20] width 1346 height 40
type input "[PERSON_NAME]"
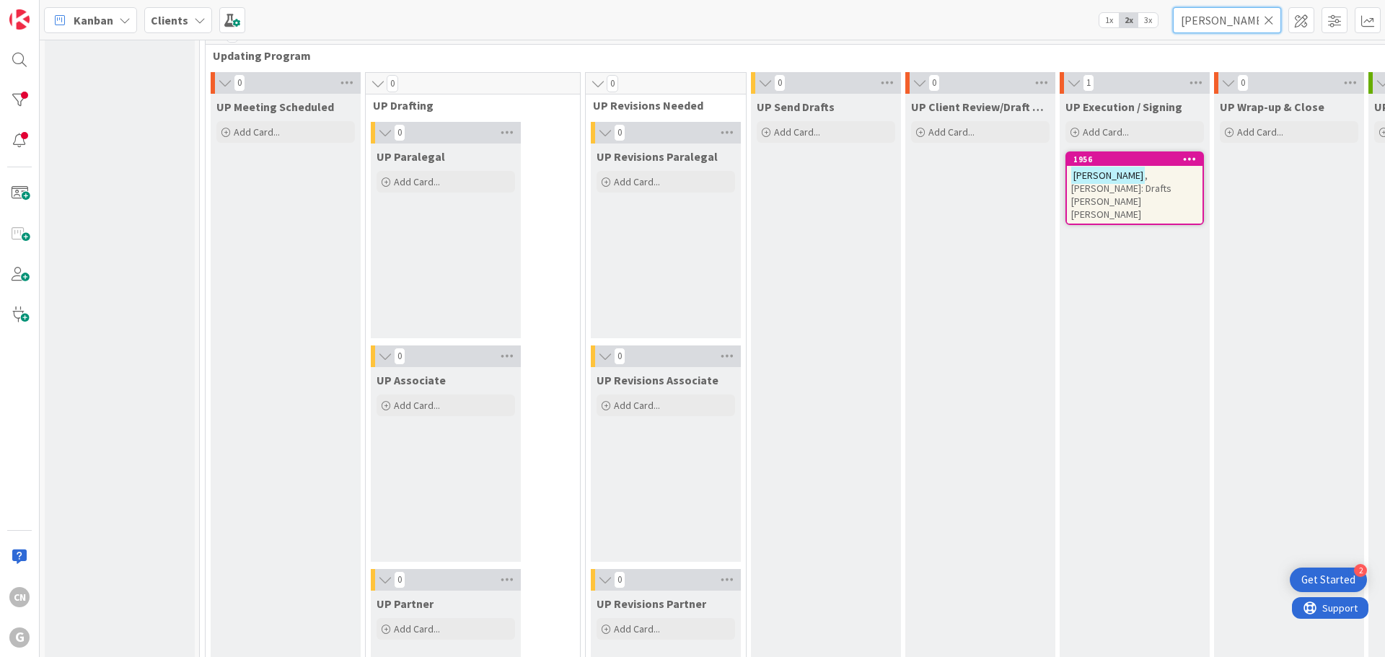
scroll to position [2093, 0]
click at [1077, 178] on span ", [PERSON_NAME]: Drafts [PERSON_NAME] [PERSON_NAME]" at bounding box center [1122, 193] width 100 height 52
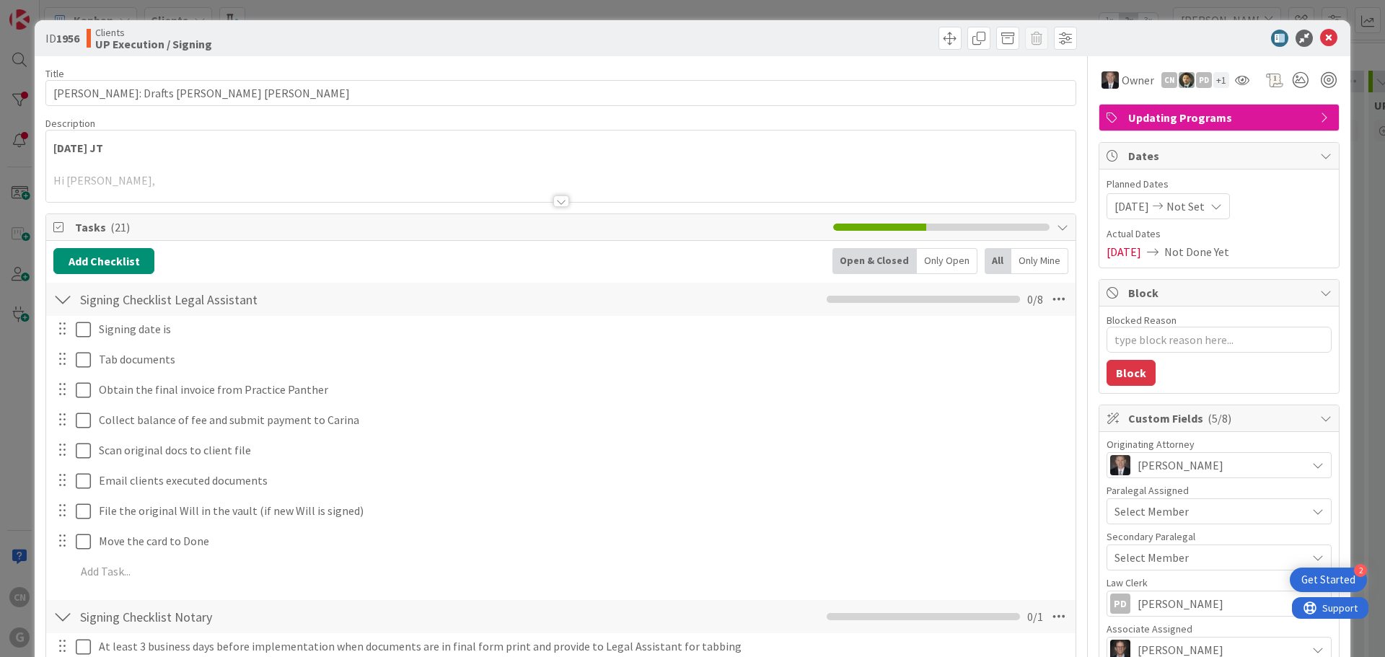
scroll to position [4, 0]
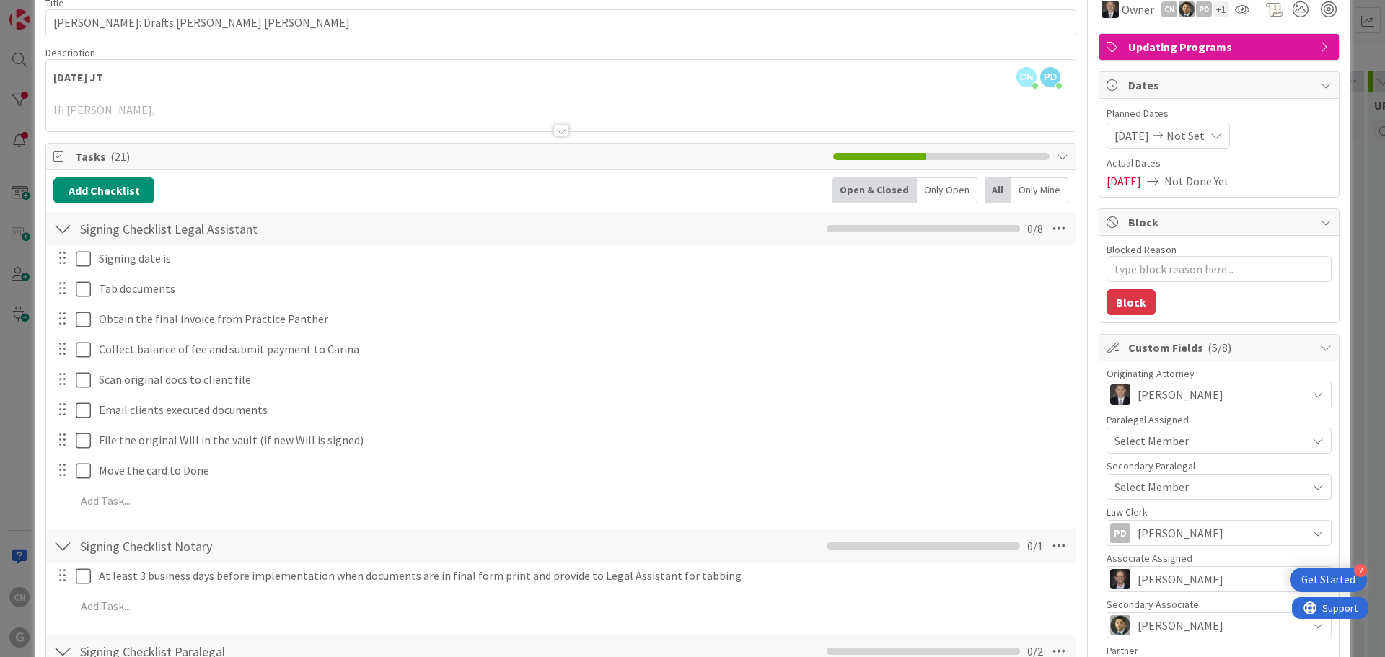
click at [553, 132] on div at bounding box center [561, 131] width 16 height 12
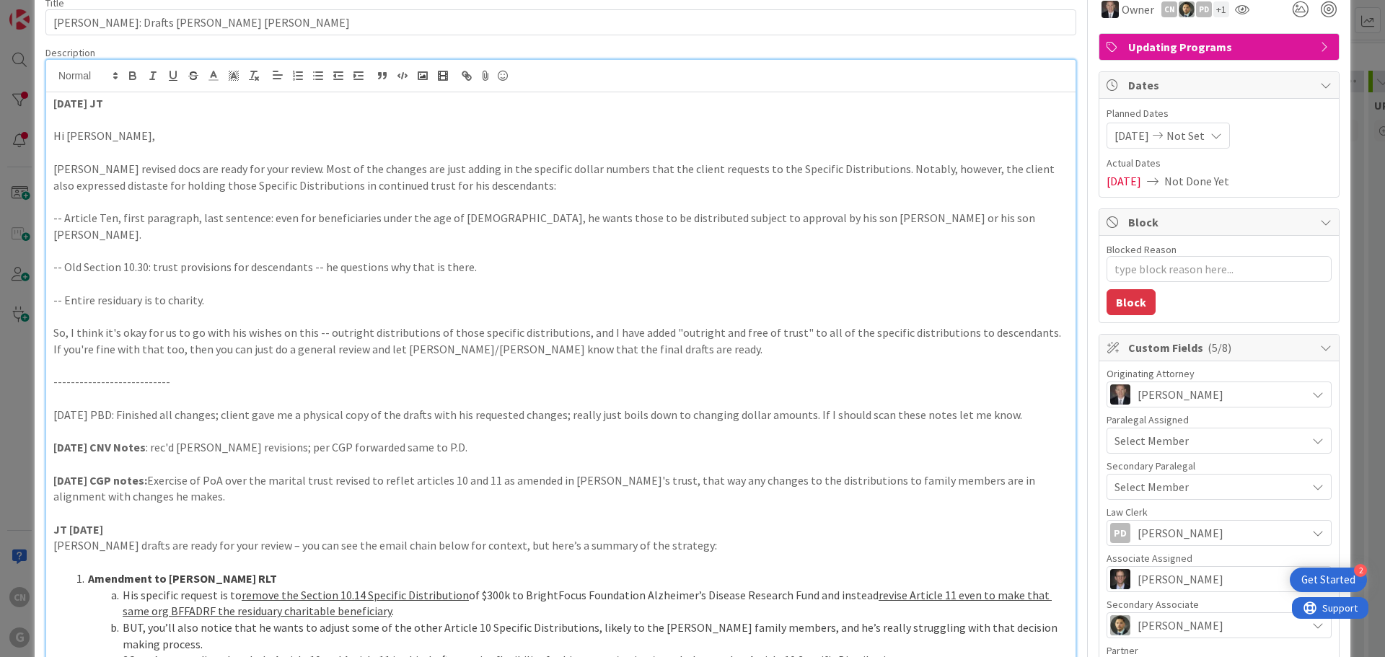
scroll to position [71, 0]
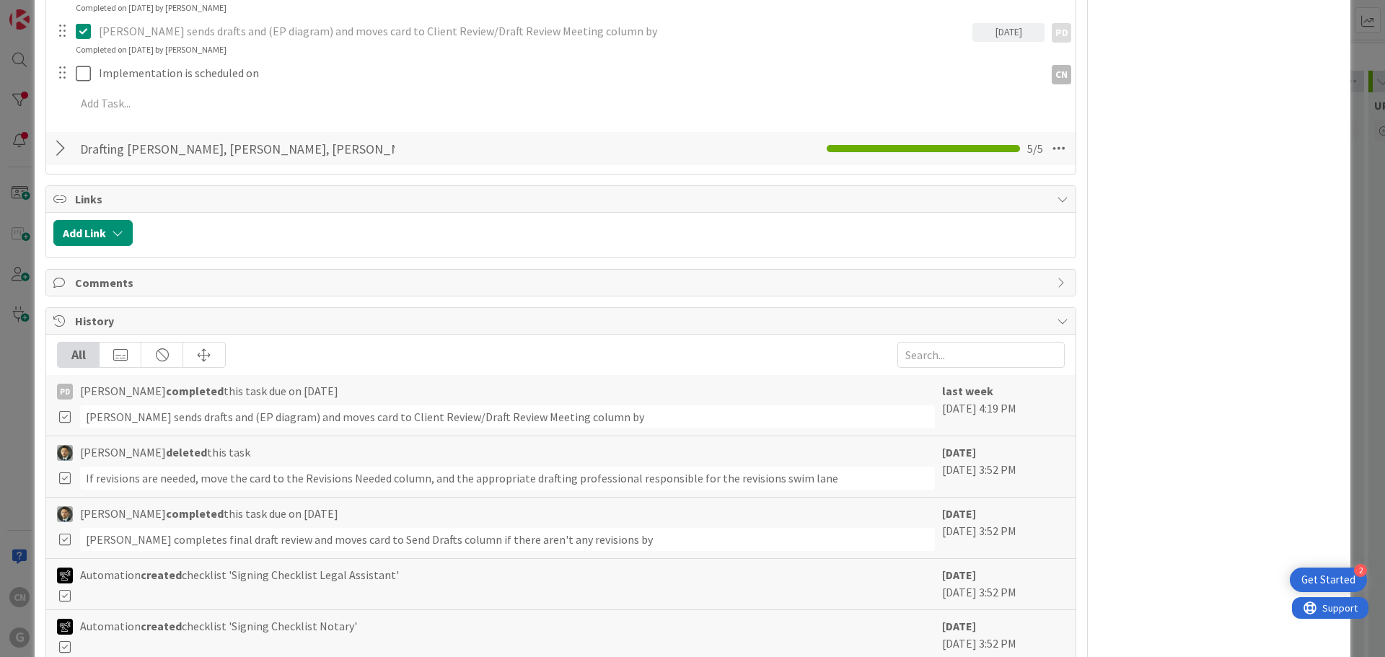
scroll to position [3133, 0]
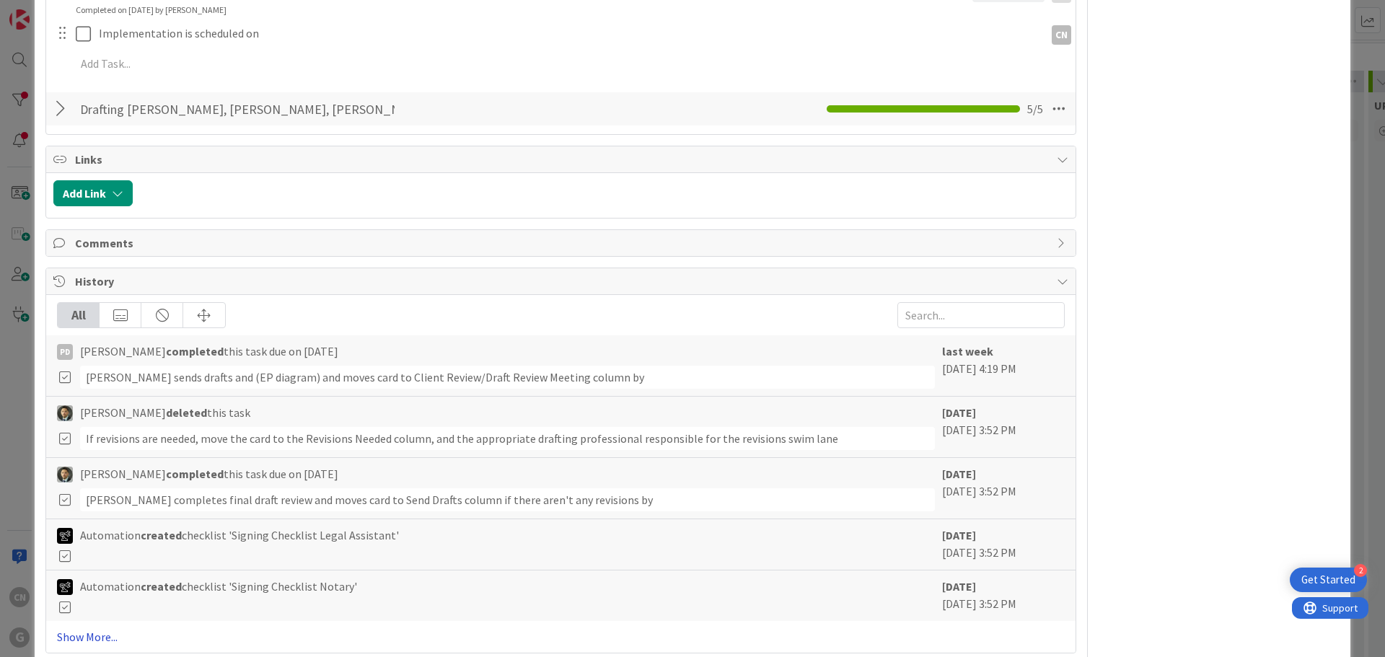
click at [91, 629] on link "Show More..." at bounding box center [561, 637] width 1008 height 17
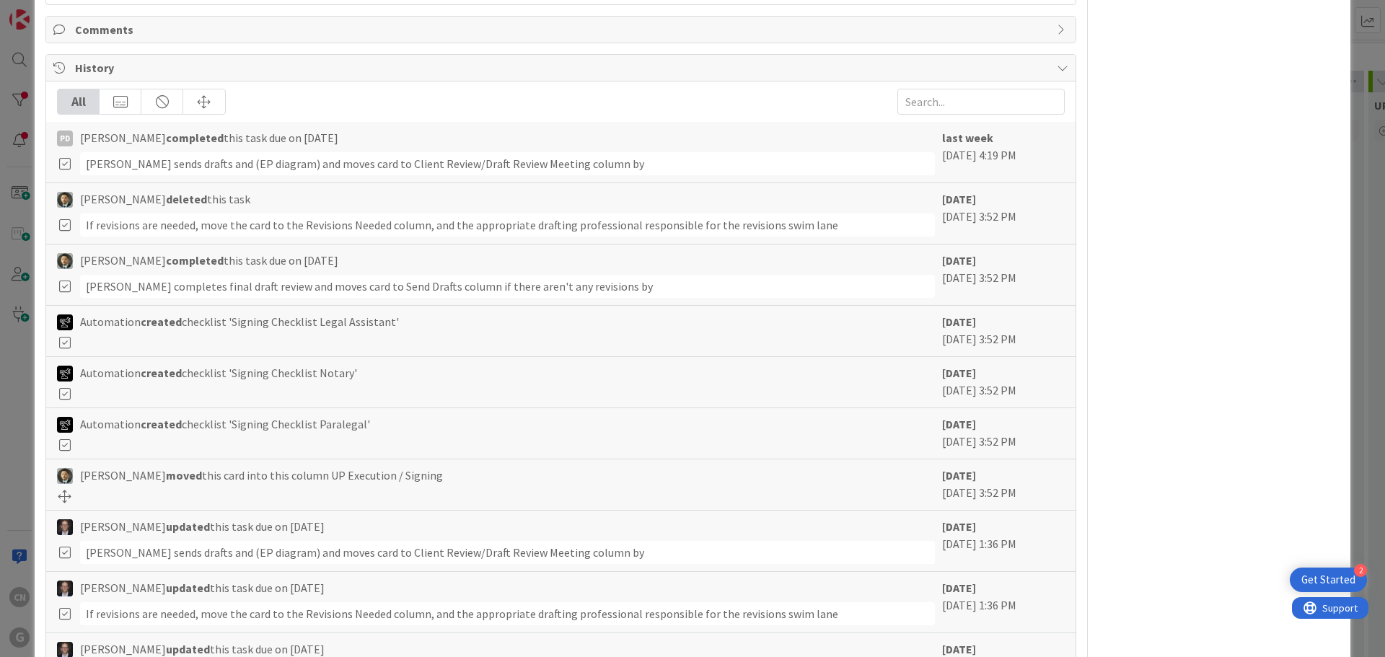
scroll to position [3348, 0]
click at [976, 314] on b "[DATE]" at bounding box center [959, 321] width 34 height 14
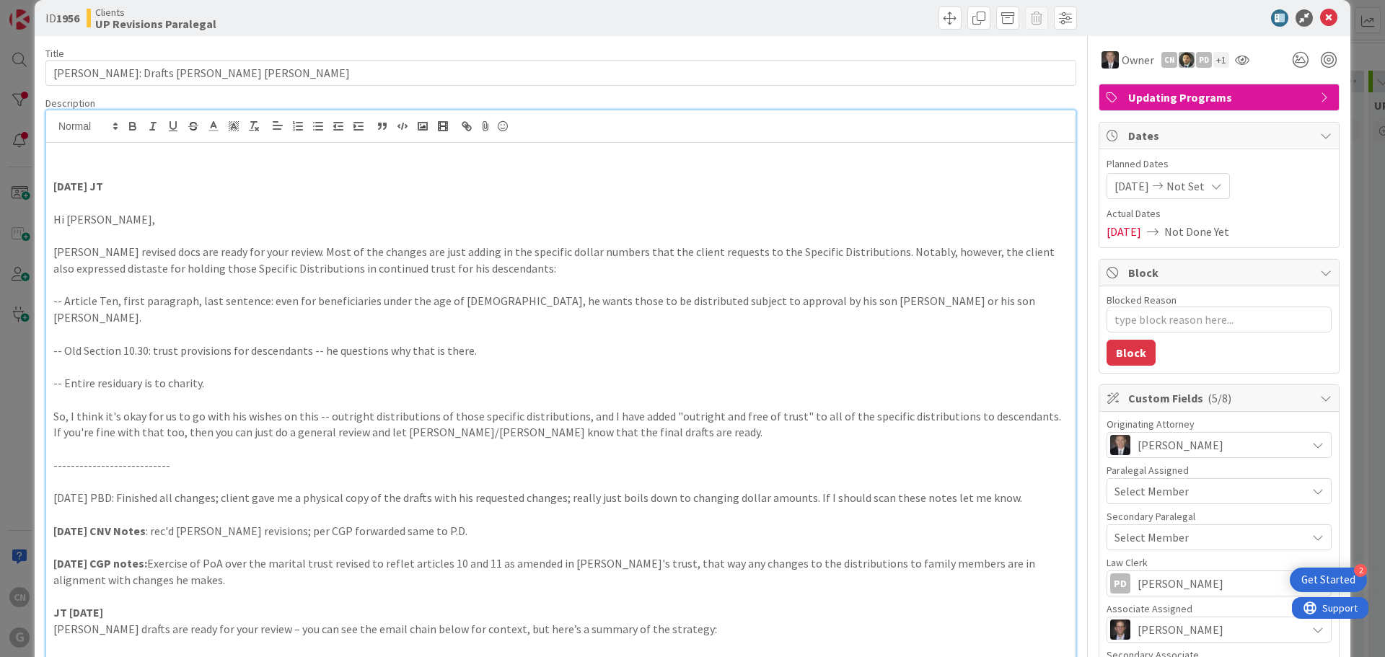
scroll to position [0, 0]
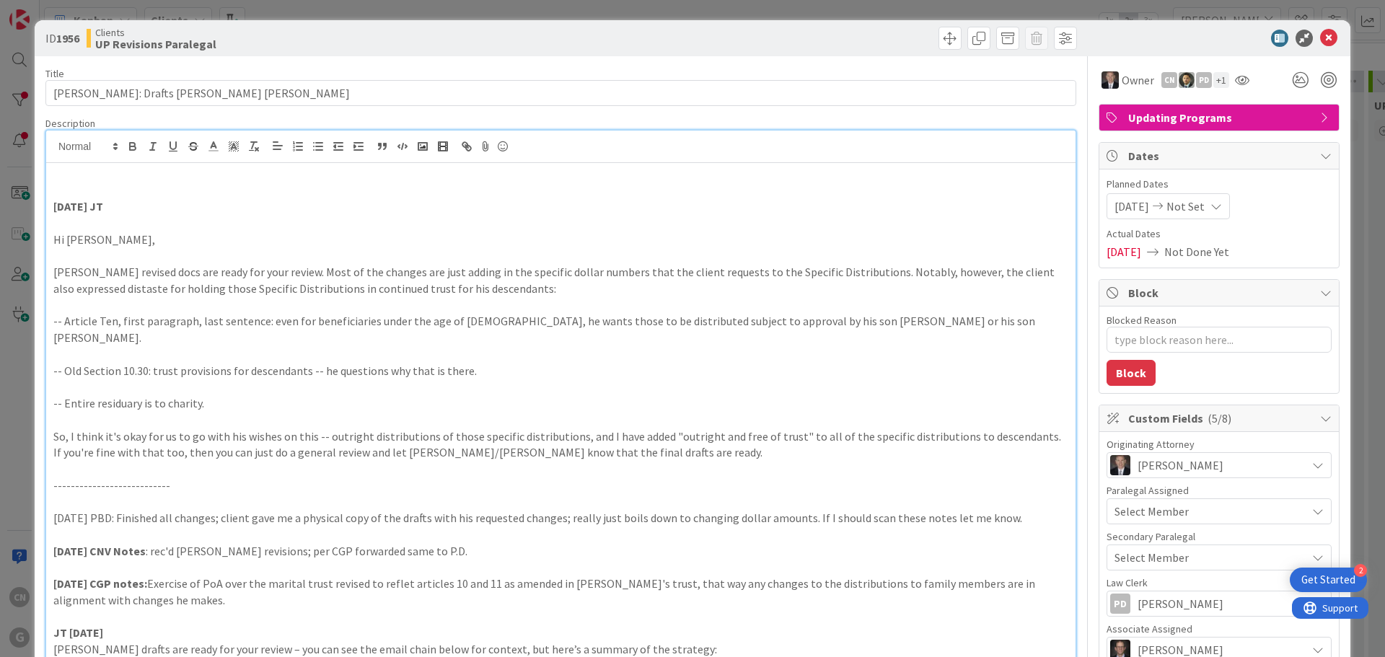
type textarea "x"
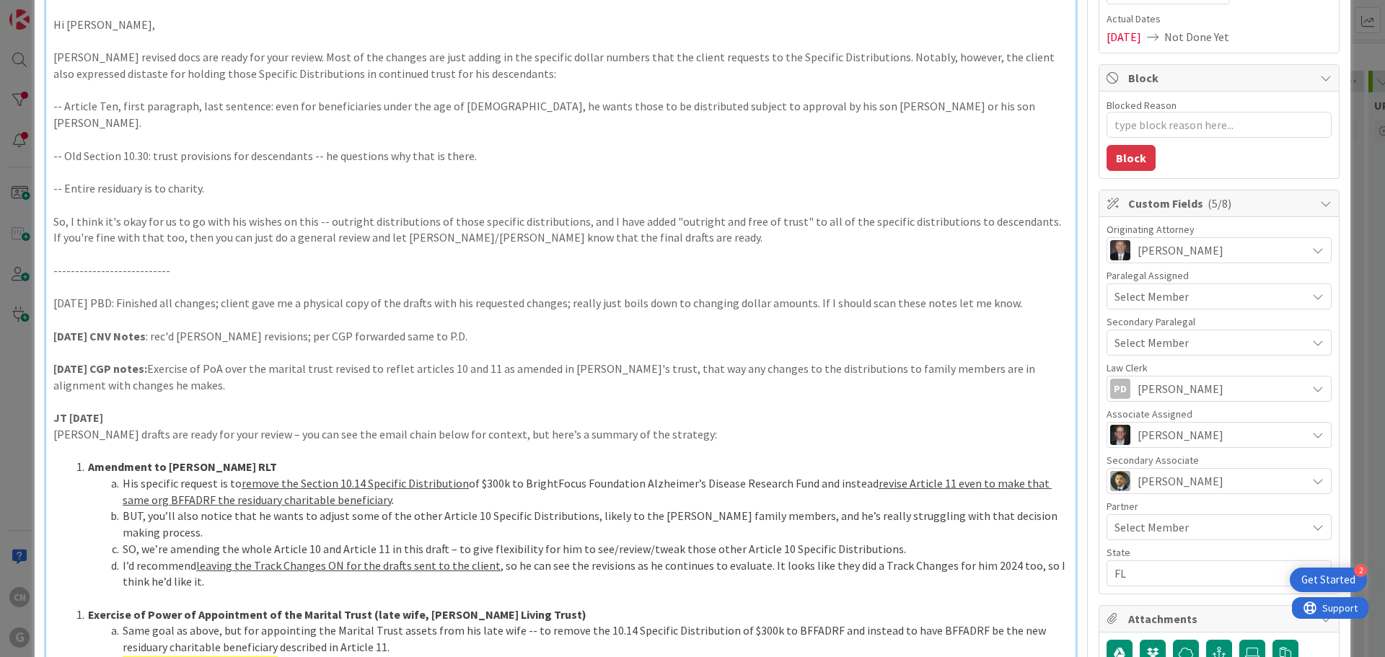
scroll to position [216, 0]
click at [556, 328] on p "[DATE] CNV Notes : rec'd [PERSON_NAME] revisions; per CGP forwarded same to P.D." at bounding box center [560, 336] width 1015 height 17
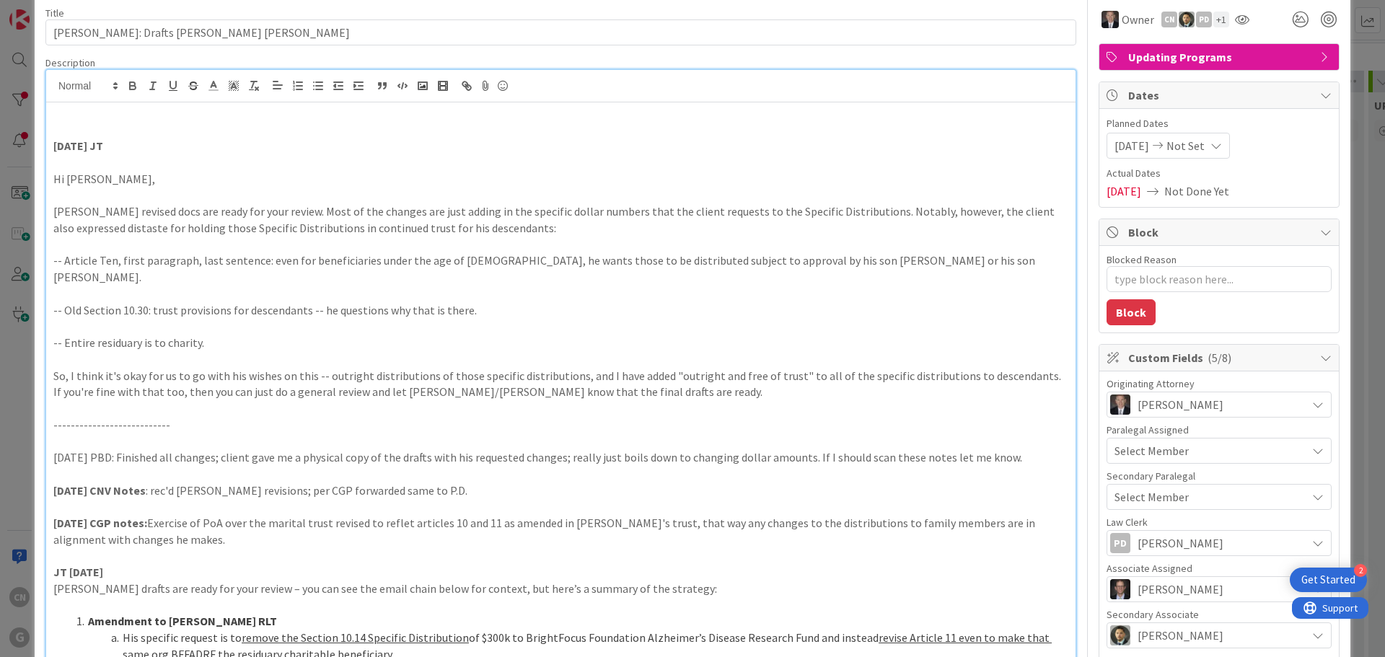
scroll to position [0, 0]
